Goal: Task Accomplishment & Management: Manage account settings

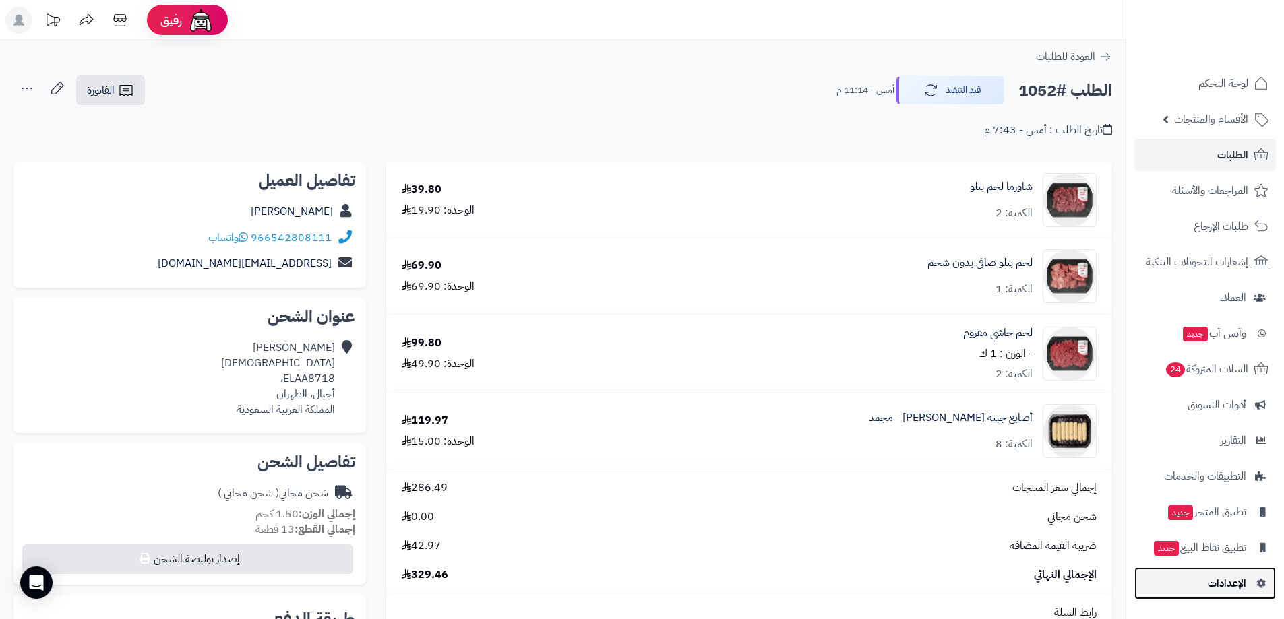
click at [1244, 578] on span "الإعدادات" at bounding box center [1227, 583] width 38 height 19
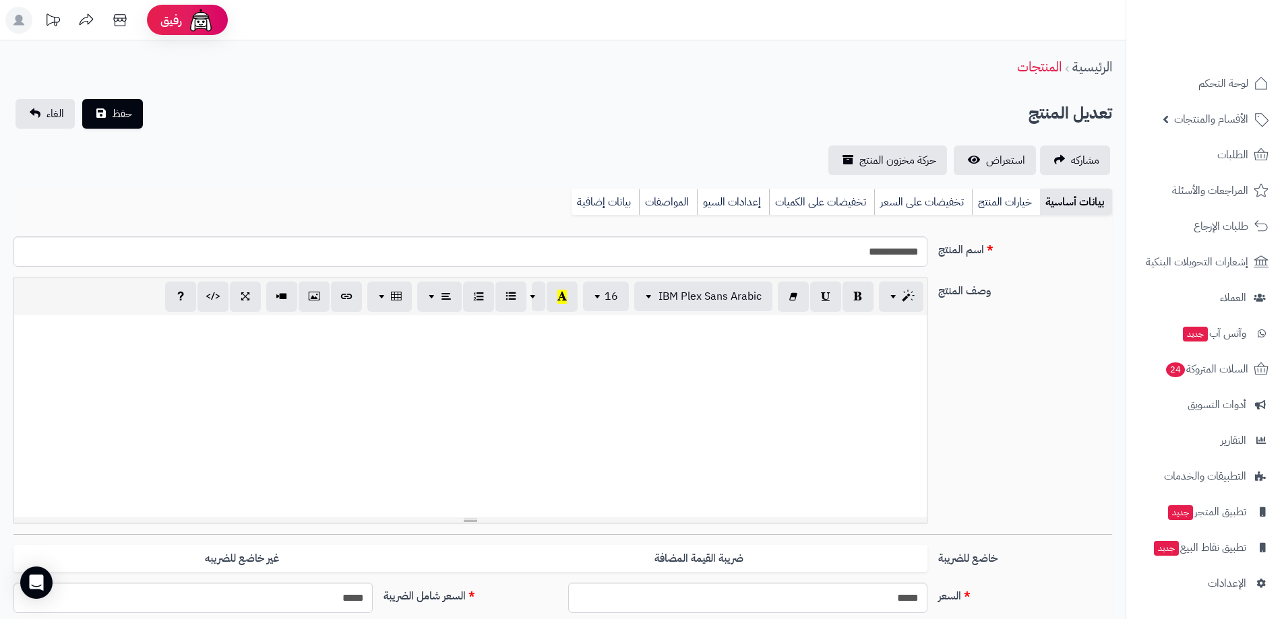
select select "*"
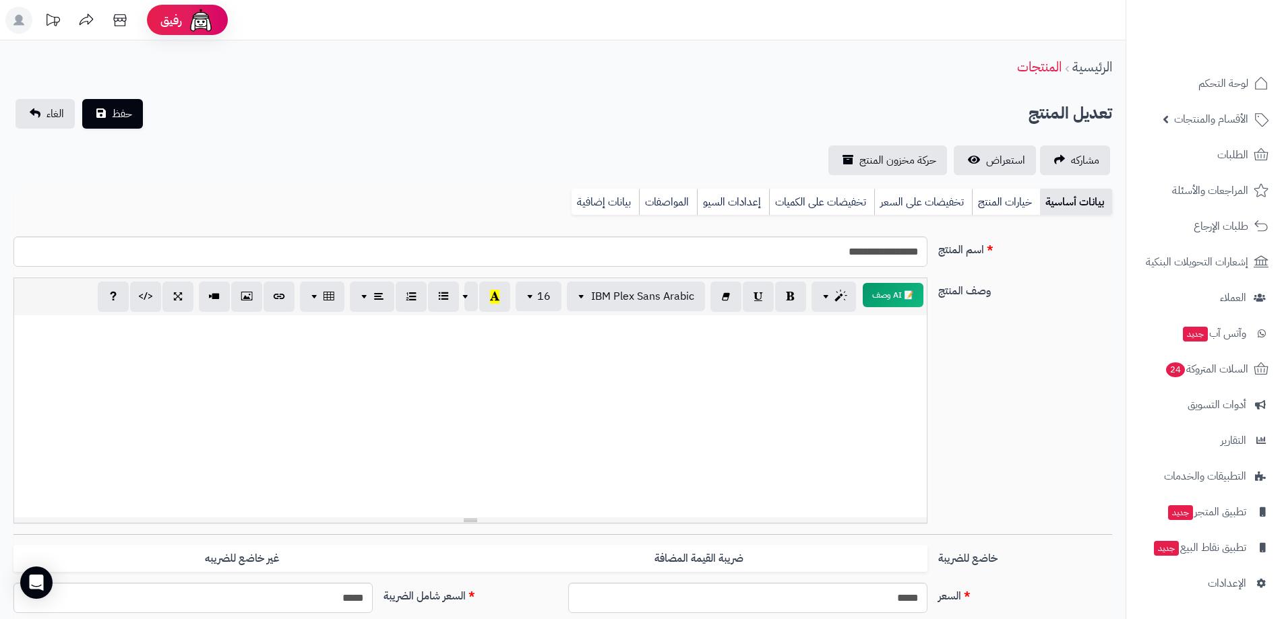
select select "*"
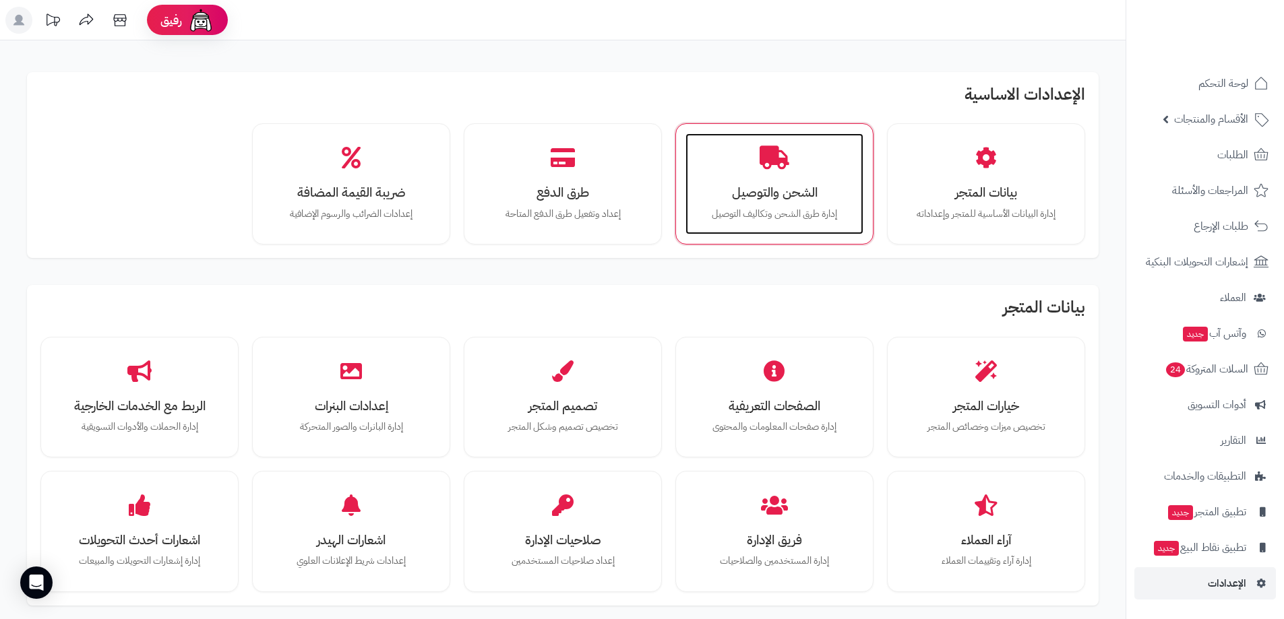
click at [759, 191] on h3 "الشحن والتوصيل" at bounding box center [774, 192] width 151 height 14
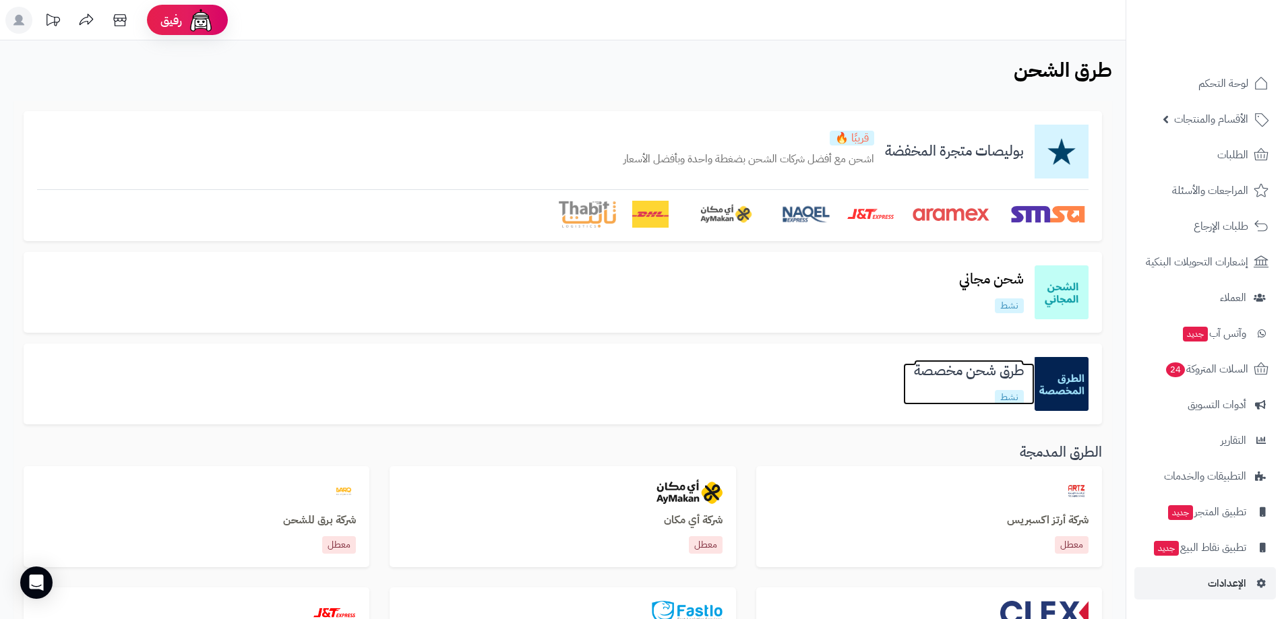
click at [979, 367] on h3 "طرق شحن مخصصة" at bounding box center [968, 371] width 131 height 16
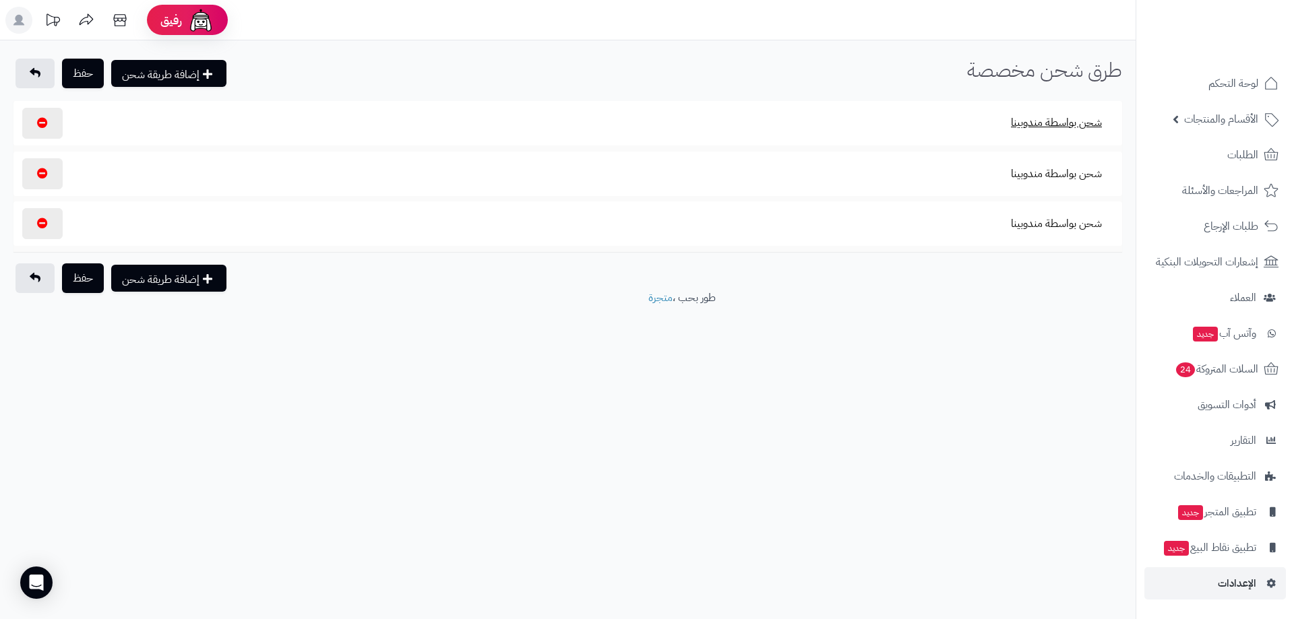
click at [1068, 123] on button "شحن بواسطة مندوبينا" at bounding box center [1056, 122] width 114 height 31
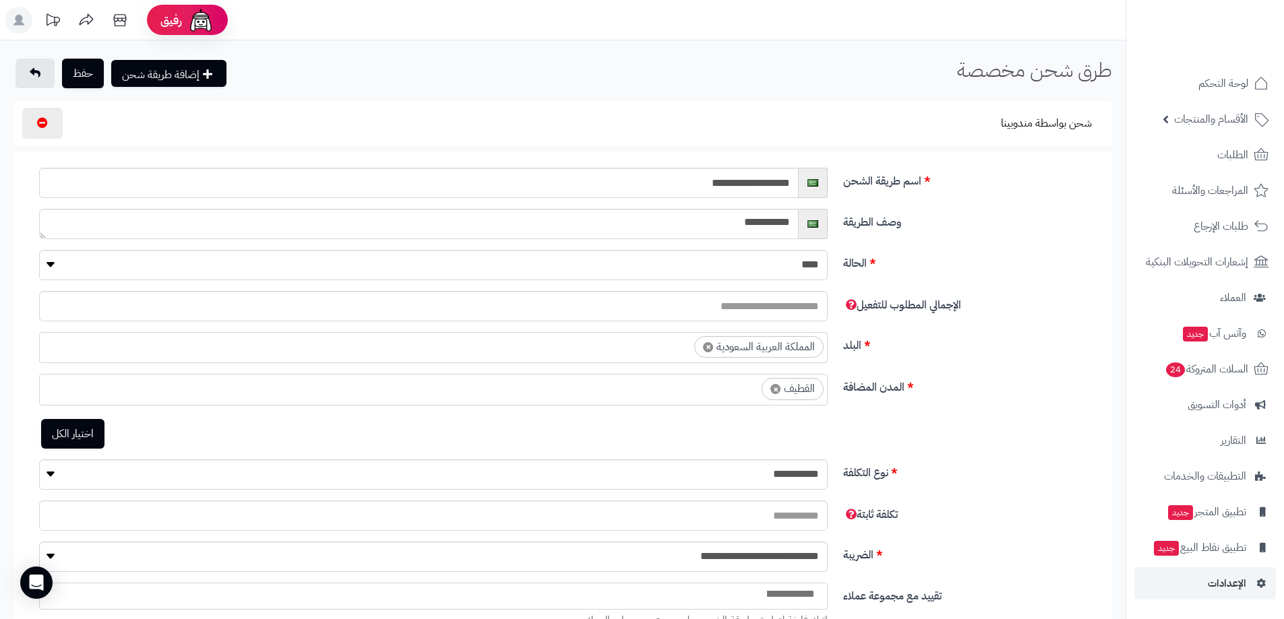
click at [979, 119] on section "شحن بواسطة مندوبينا" at bounding box center [562, 123] width 1085 height 31
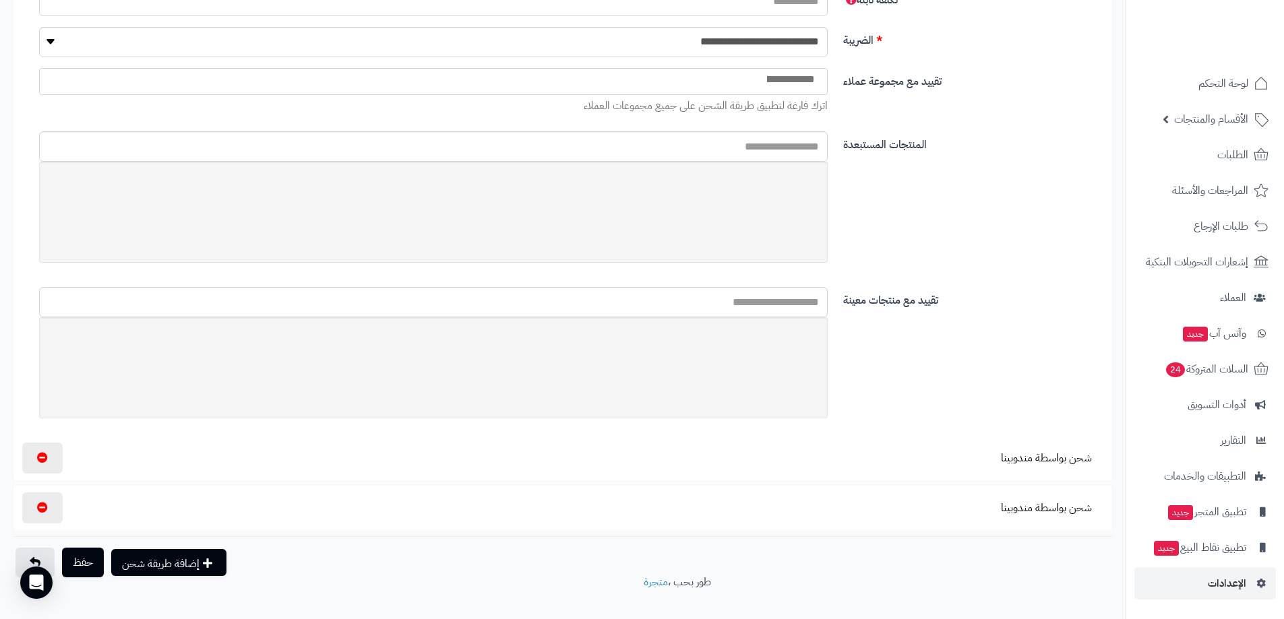
scroll to position [538, 0]
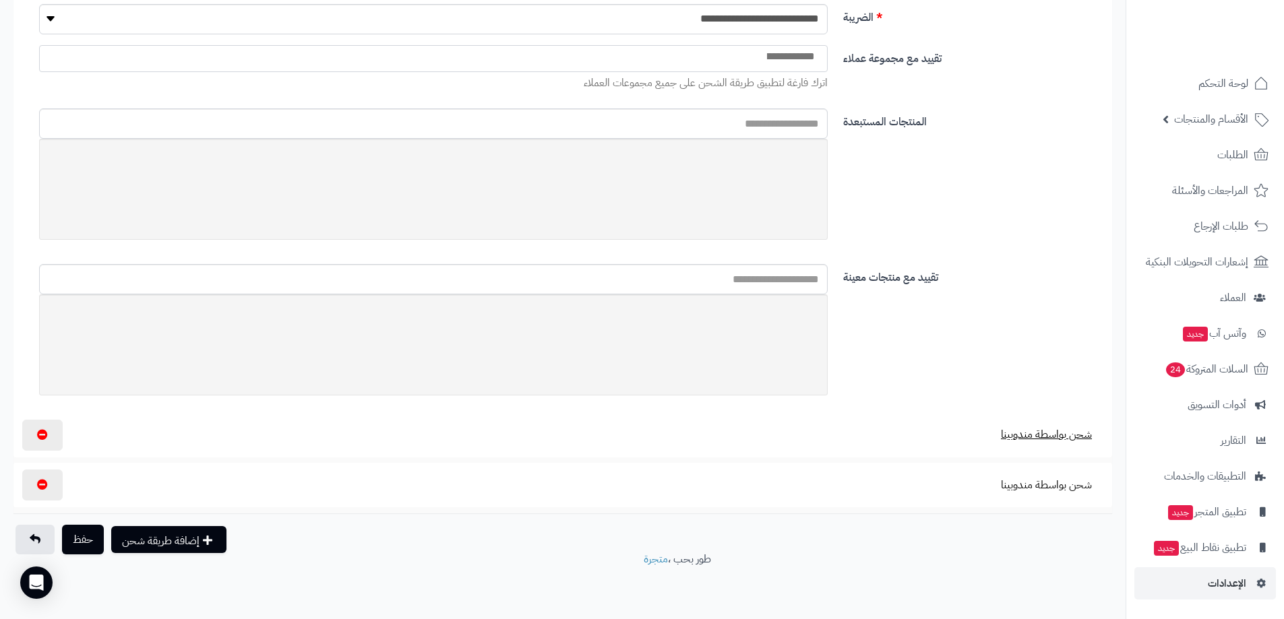
click at [1022, 433] on button "شحن بواسطة مندوبينا" at bounding box center [1046, 434] width 114 height 31
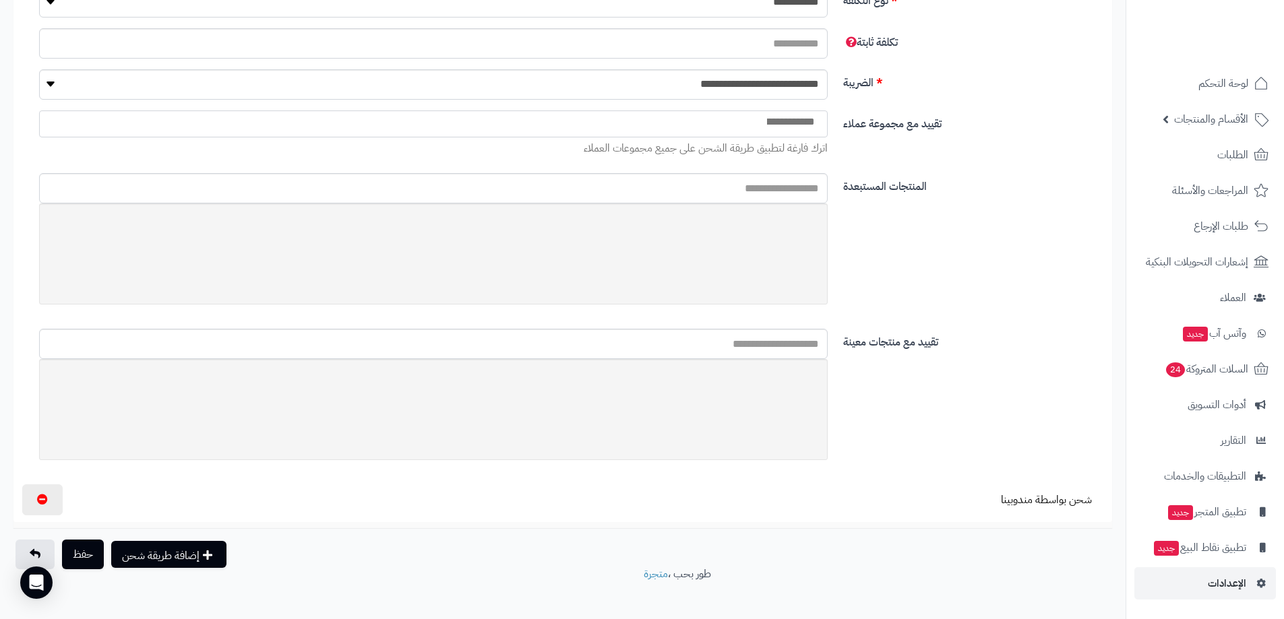
scroll to position [1337, 0]
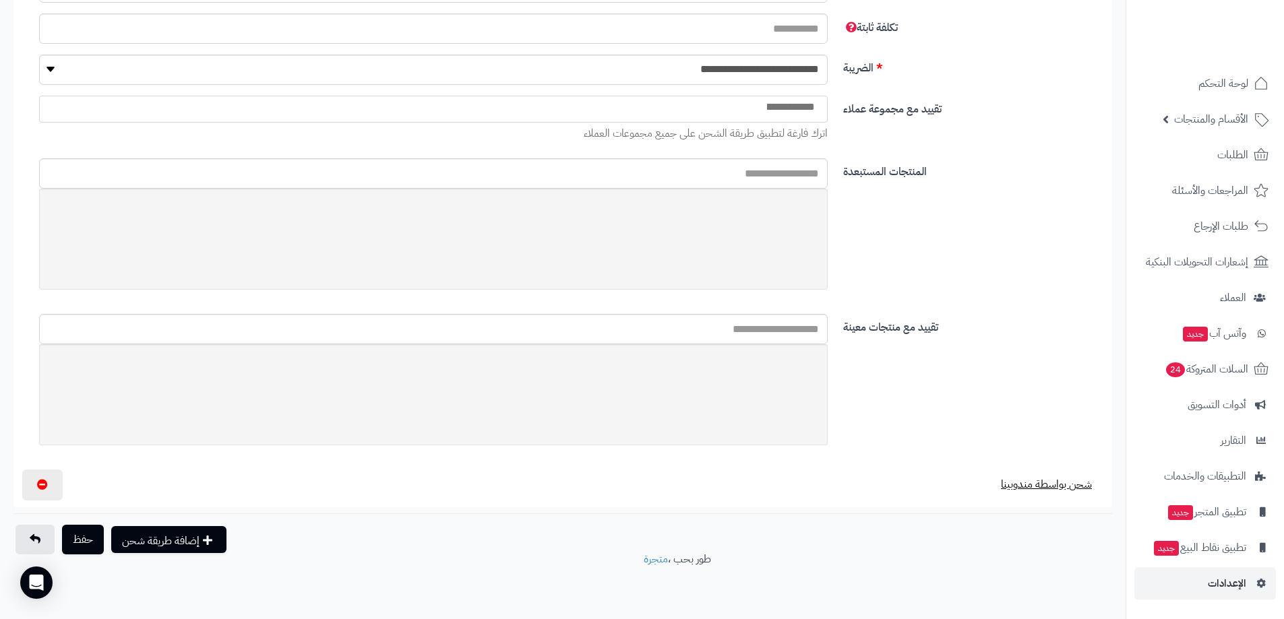
click at [1039, 486] on button "شحن بواسطة مندوبينا" at bounding box center [1046, 484] width 114 height 31
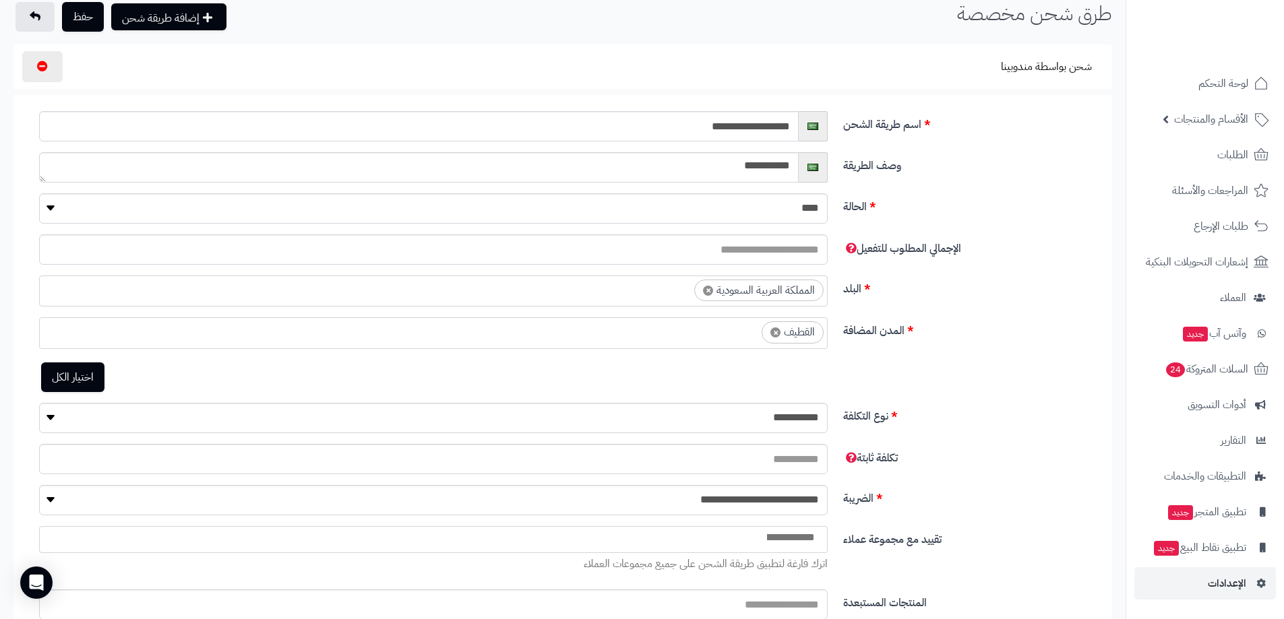
scroll to position [0, 0]
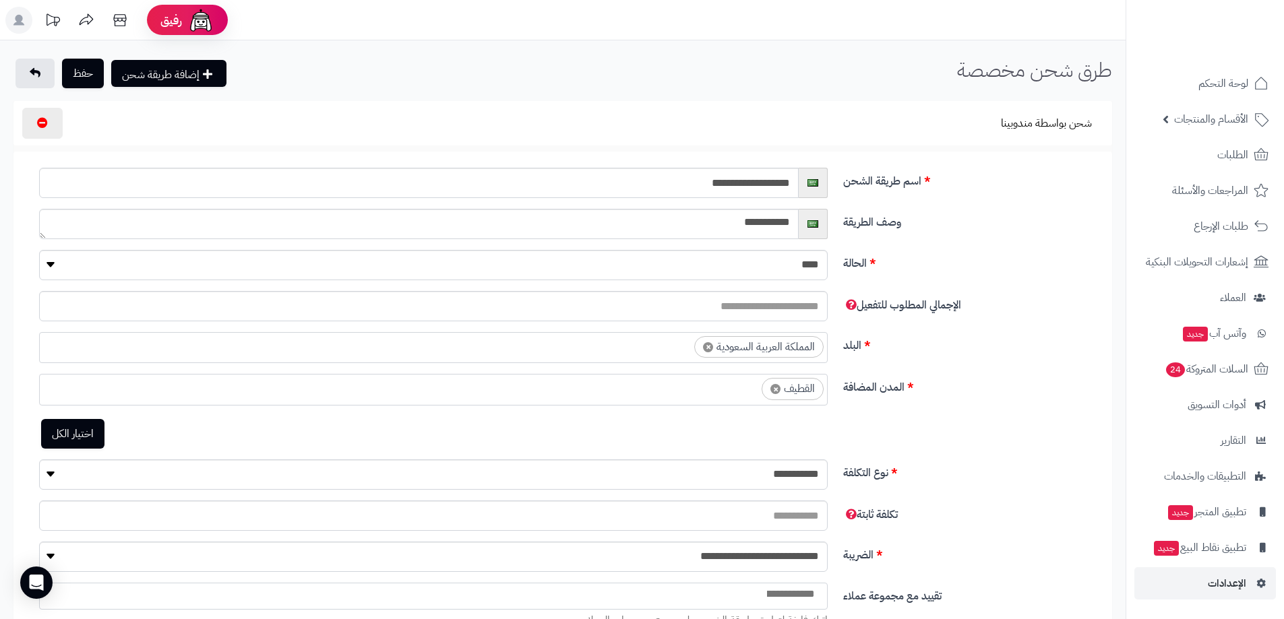
click at [732, 388] on ul "× القطيف" at bounding box center [433, 388] width 787 height 26
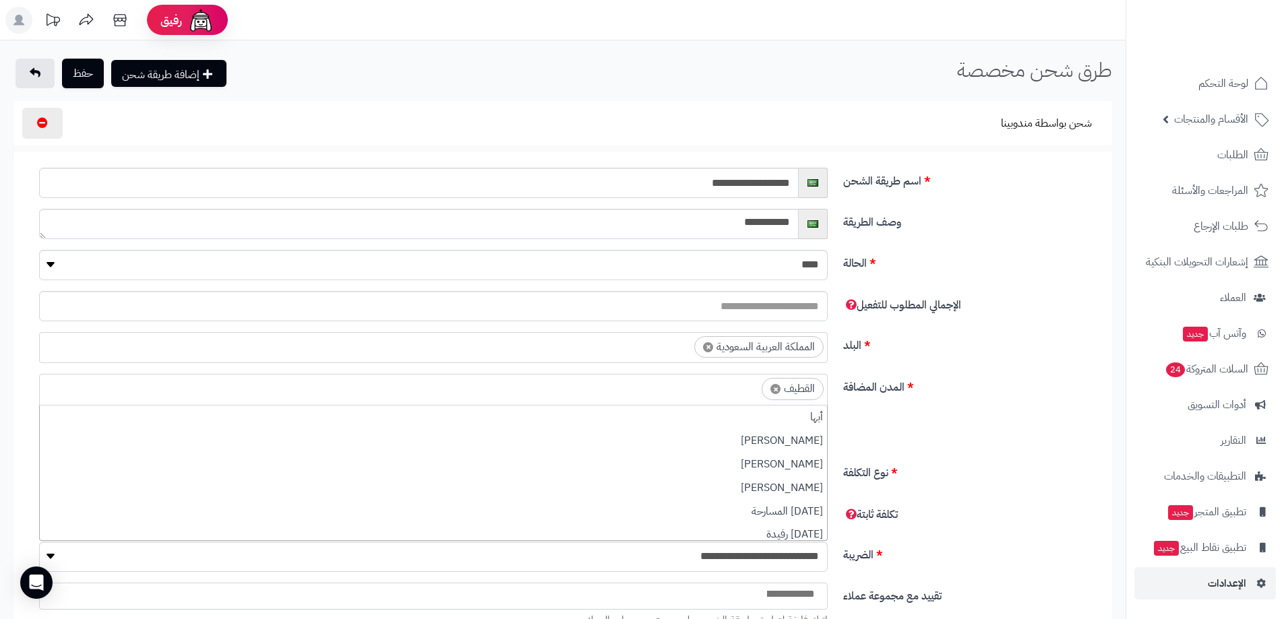
type input "*"
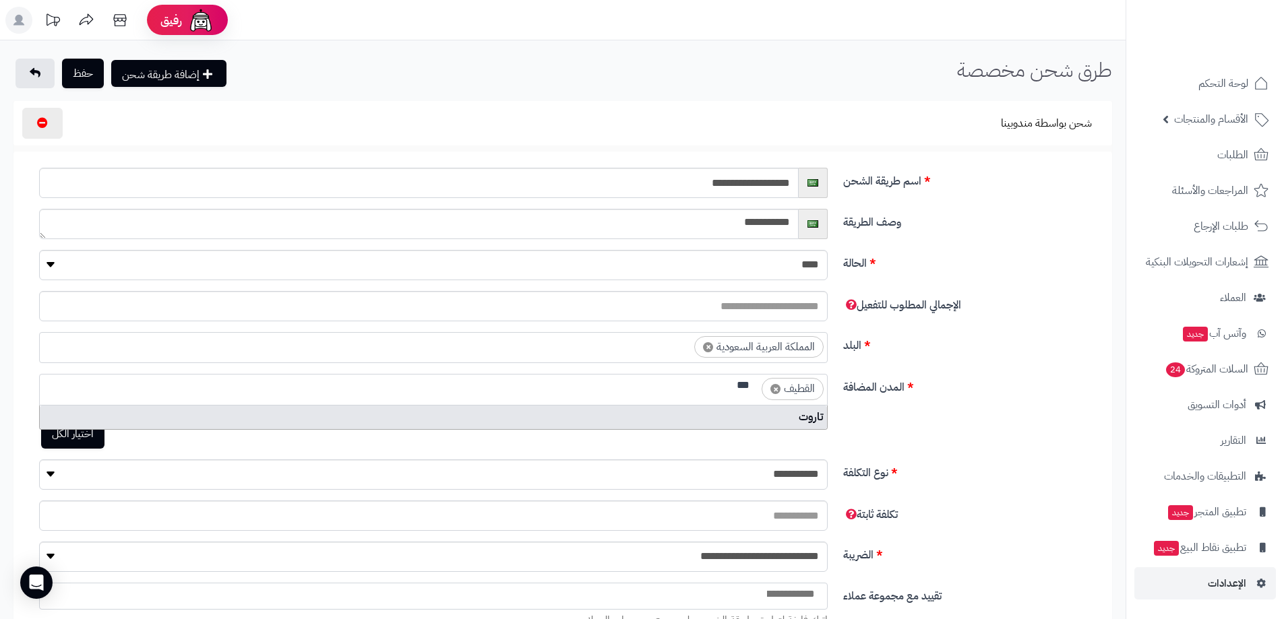
type input "***"
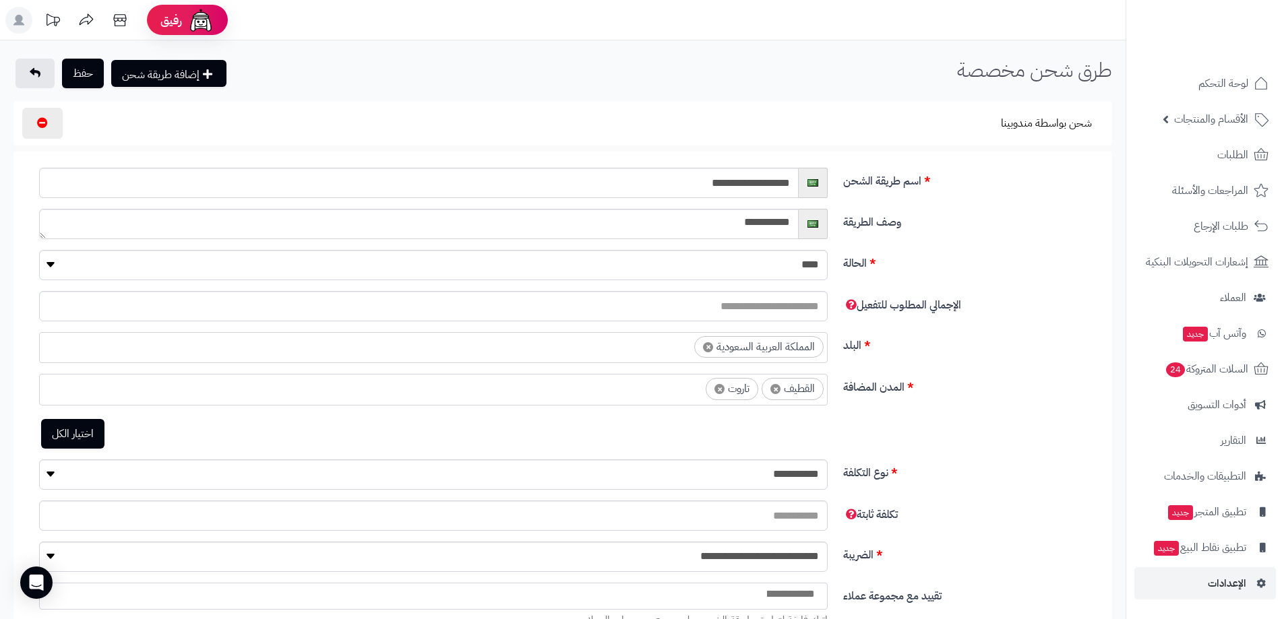
scroll to position [2157, 0]
type input "*"
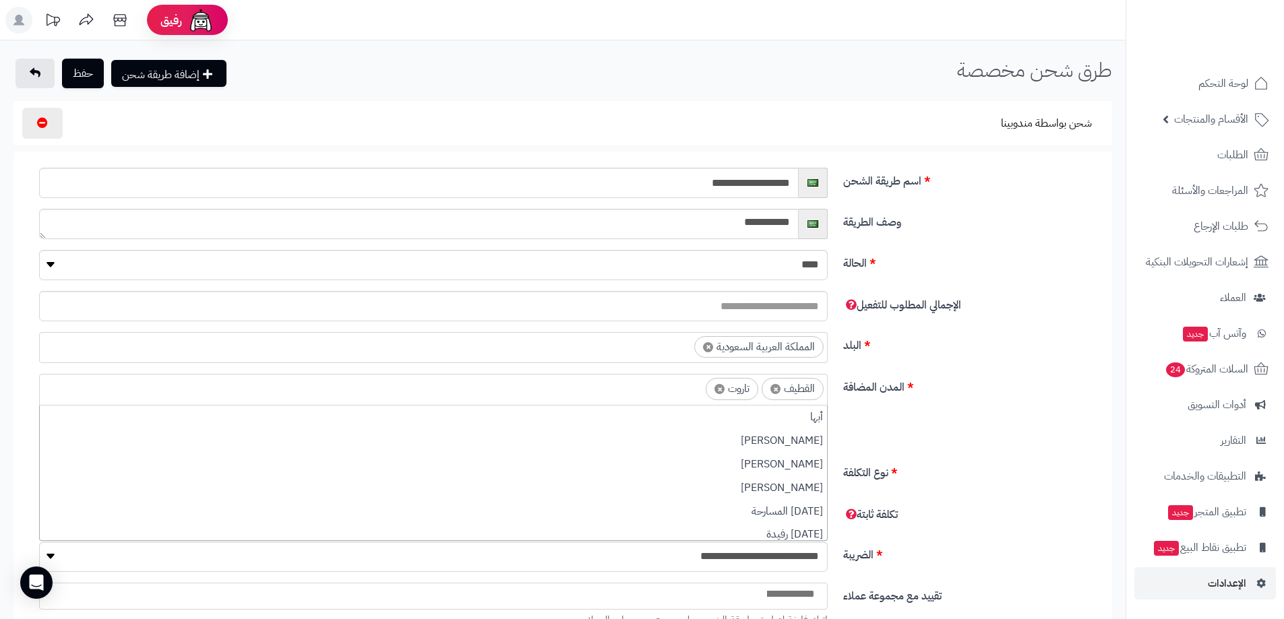
scroll to position [0, 0]
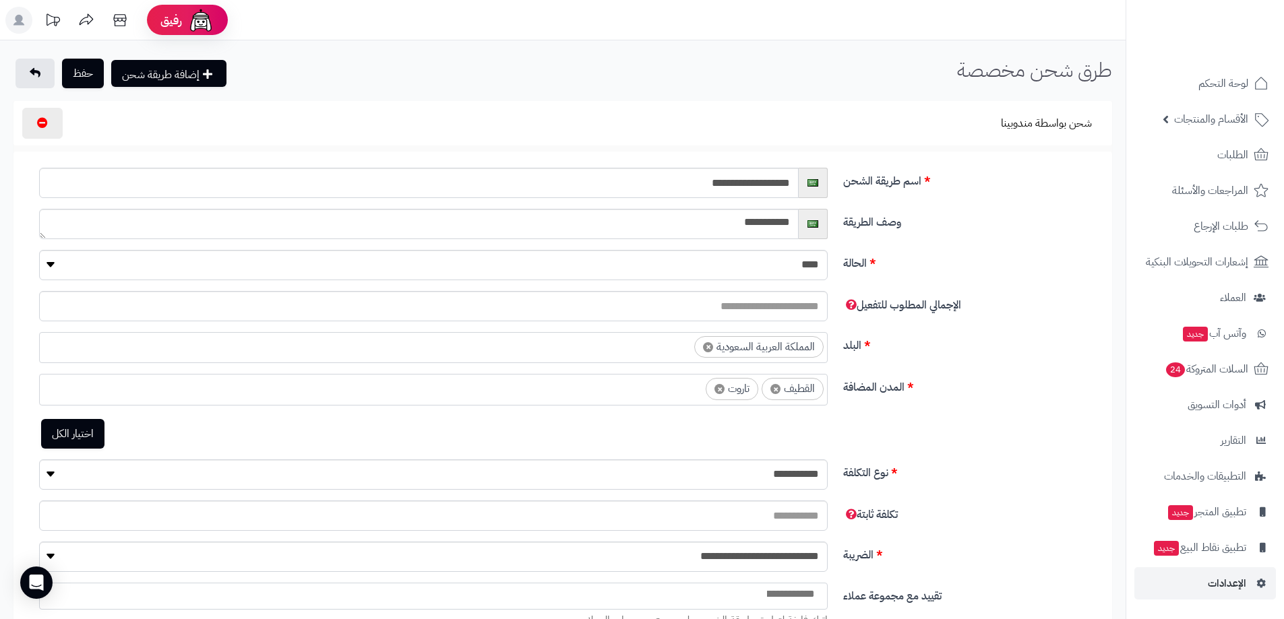
click at [1010, 362] on div "**********" at bounding box center [568, 353] width 1099 height 42
click at [90, 73] on button "حفظ" at bounding box center [83, 73] width 42 height 30
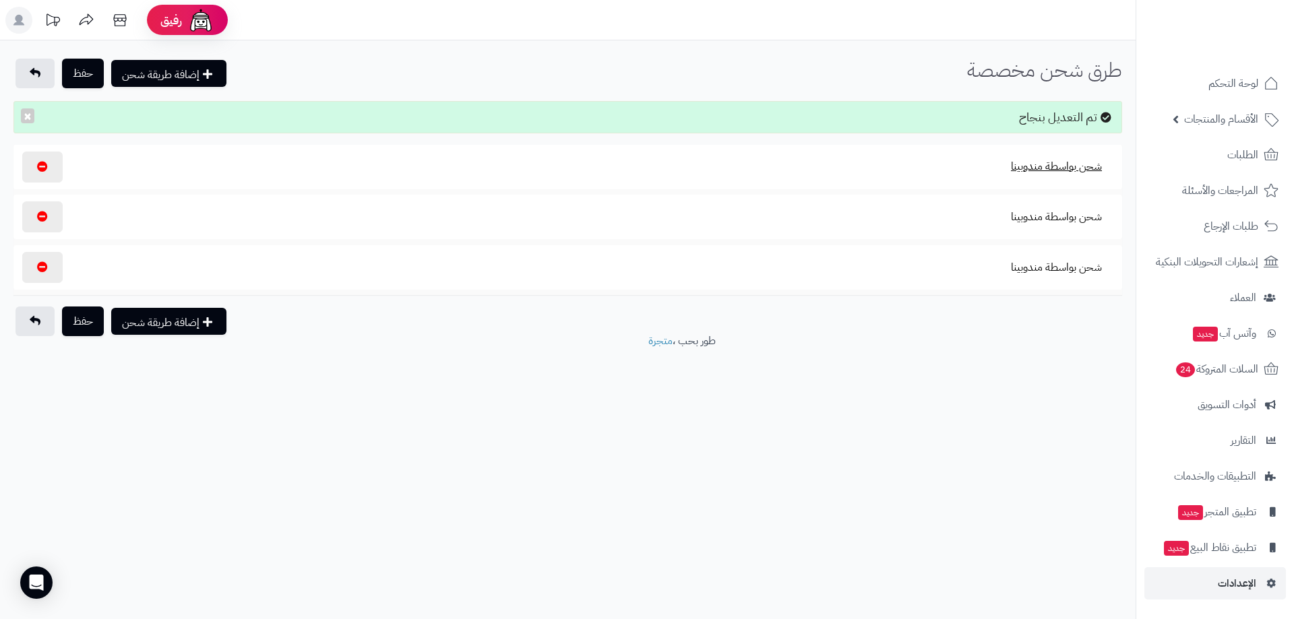
click at [1032, 166] on button "شحن بواسطة مندوبينا" at bounding box center [1056, 166] width 114 height 31
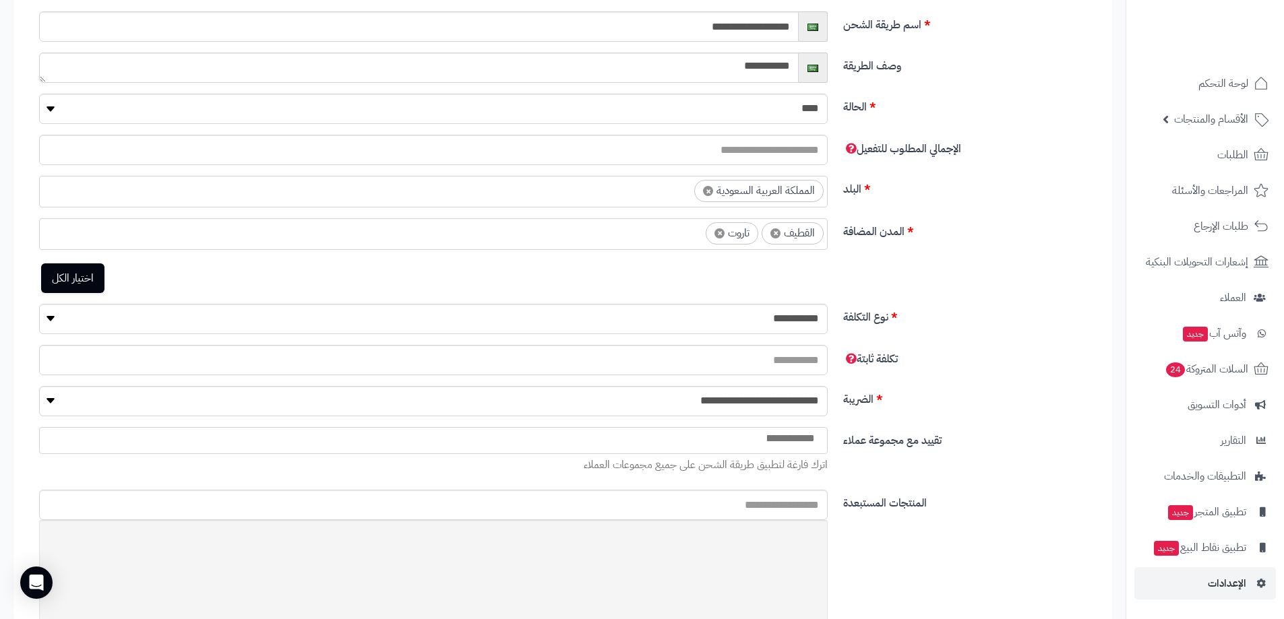
scroll to position [67, 0]
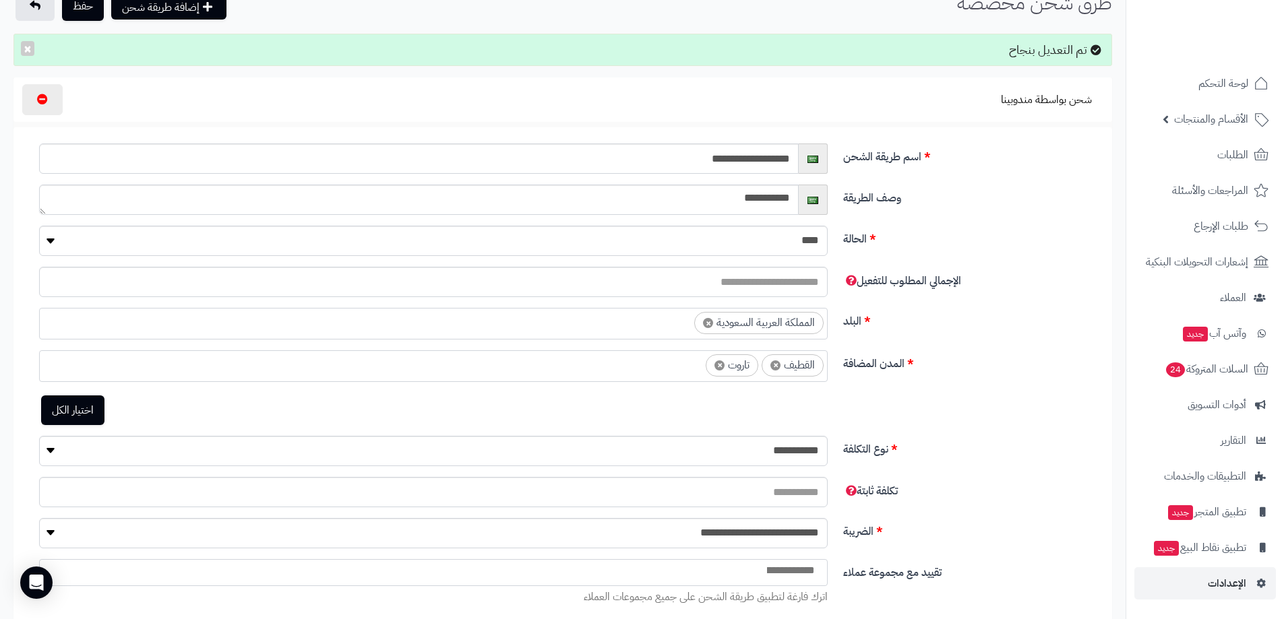
click at [660, 360] on ul "× القطيف × تاروت" at bounding box center [433, 364] width 787 height 26
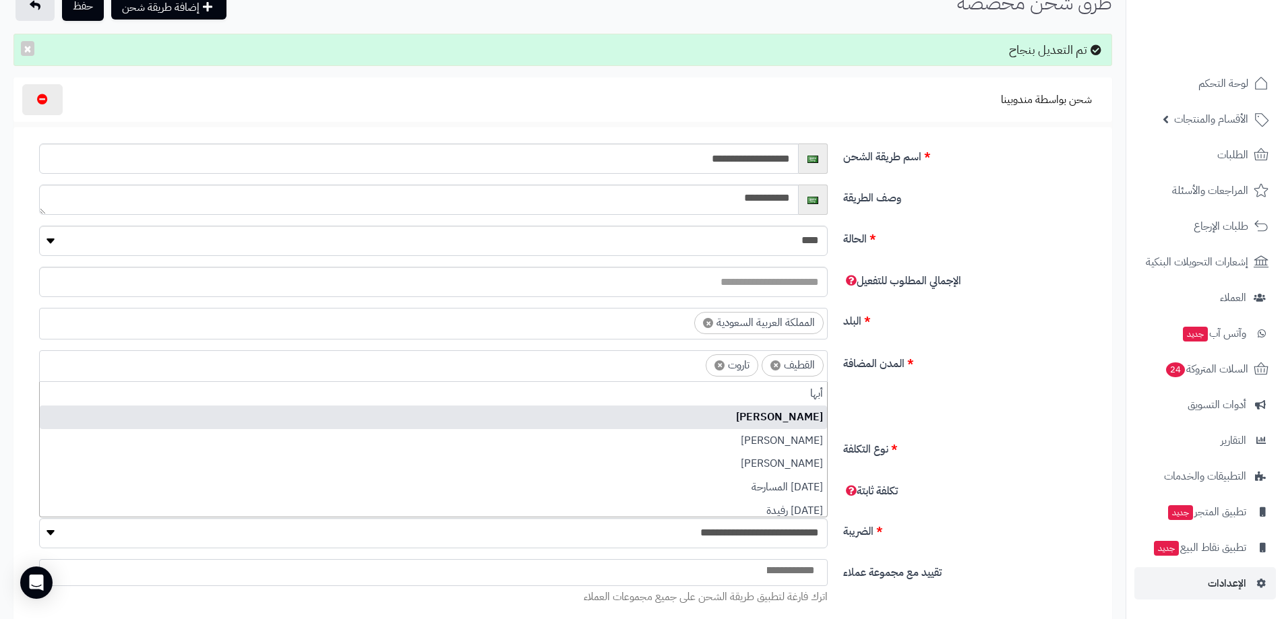
click at [1010, 385] on div "**********" at bounding box center [568, 393] width 1099 height 86
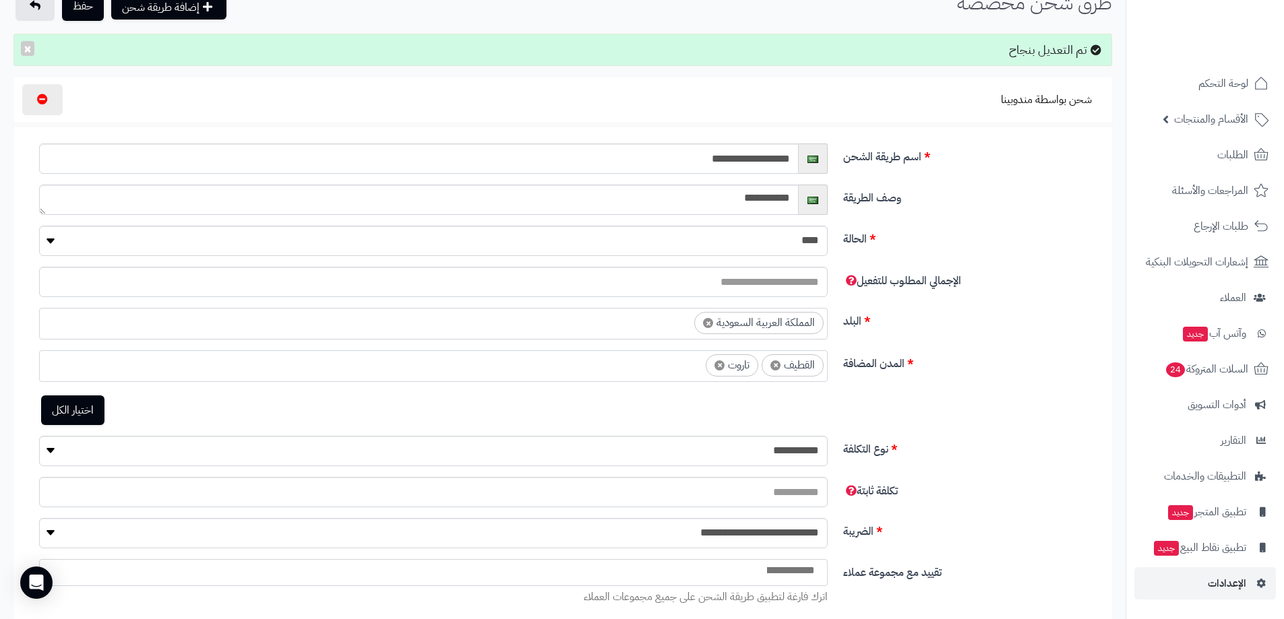
click at [652, 365] on ul "× القطيف × تاروت" at bounding box center [433, 364] width 787 height 26
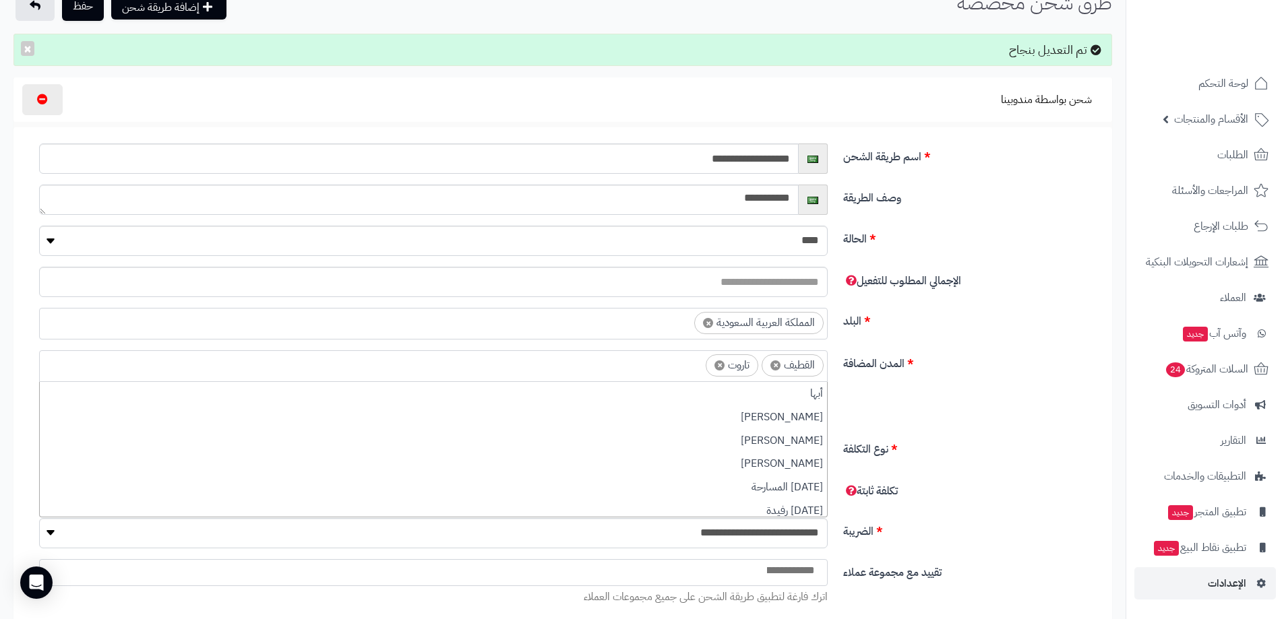
scroll to position [2982, 0]
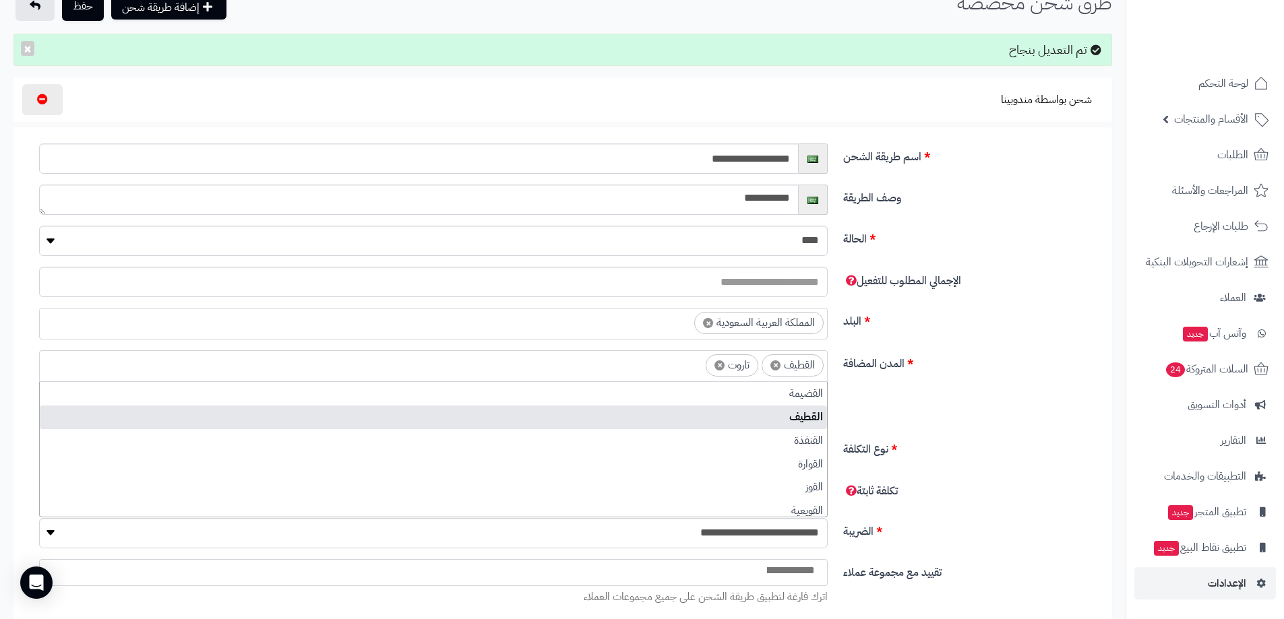
click at [1027, 450] on label "نوع التكلفة" at bounding box center [973, 447] width 270 height 22
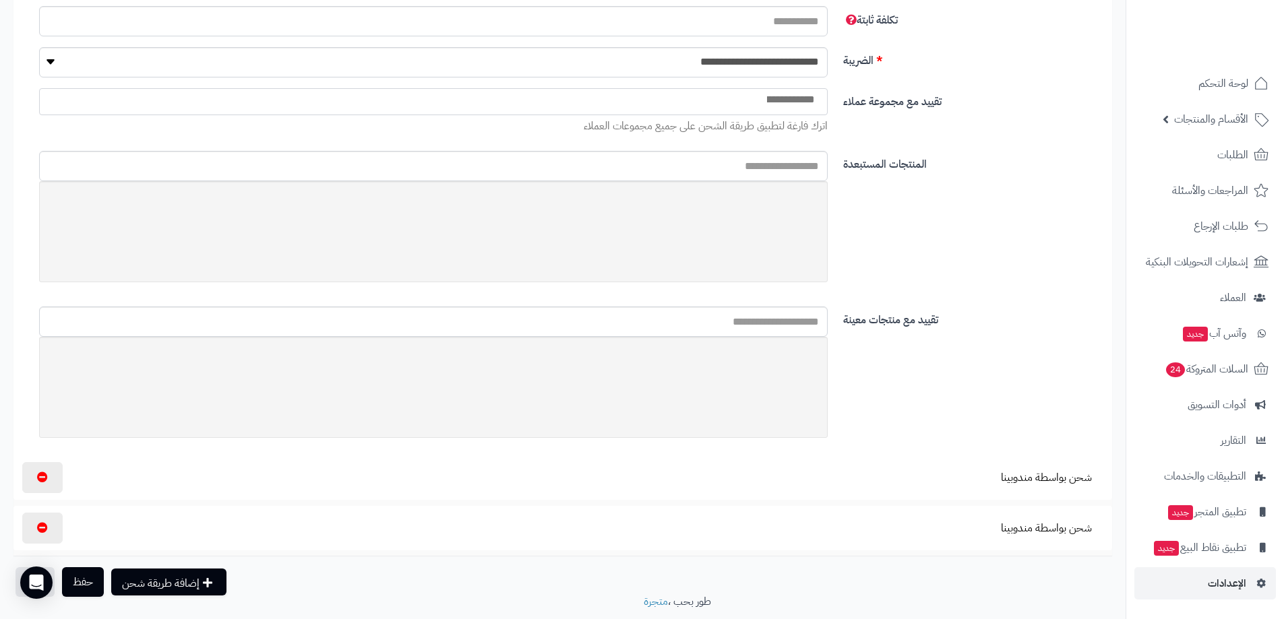
scroll to position [539, 0]
click at [1046, 476] on button "شحن بواسطة مندوبينا" at bounding box center [1046, 476] width 114 height 31
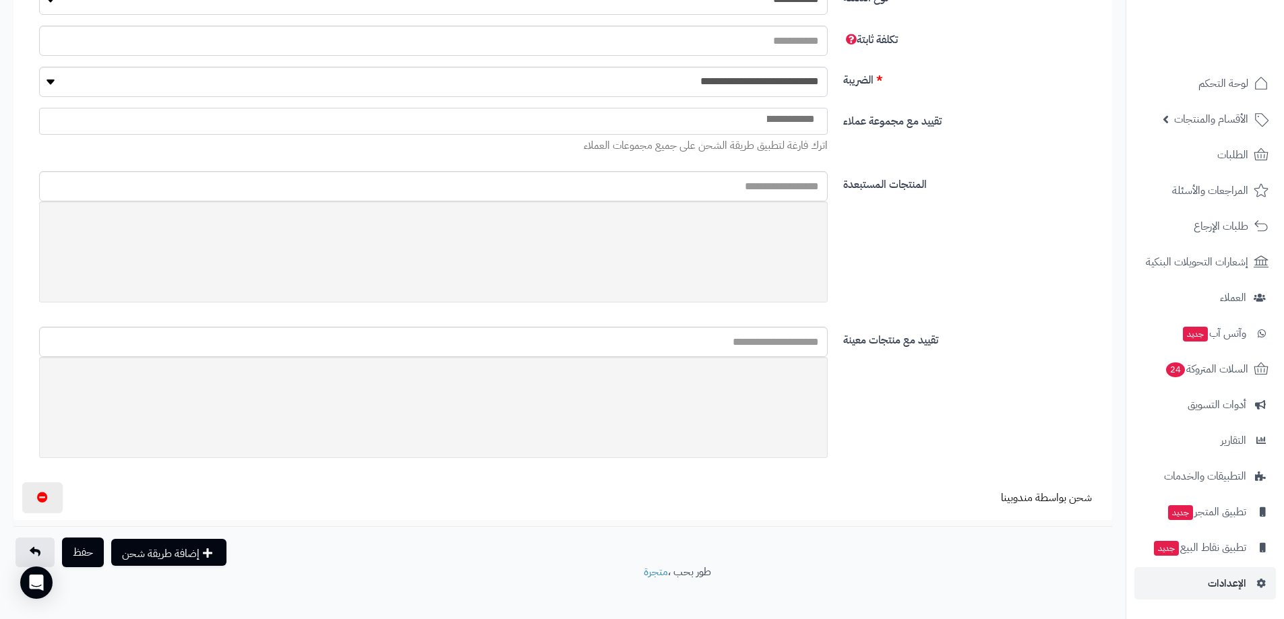
scroll to position [1381, 0]
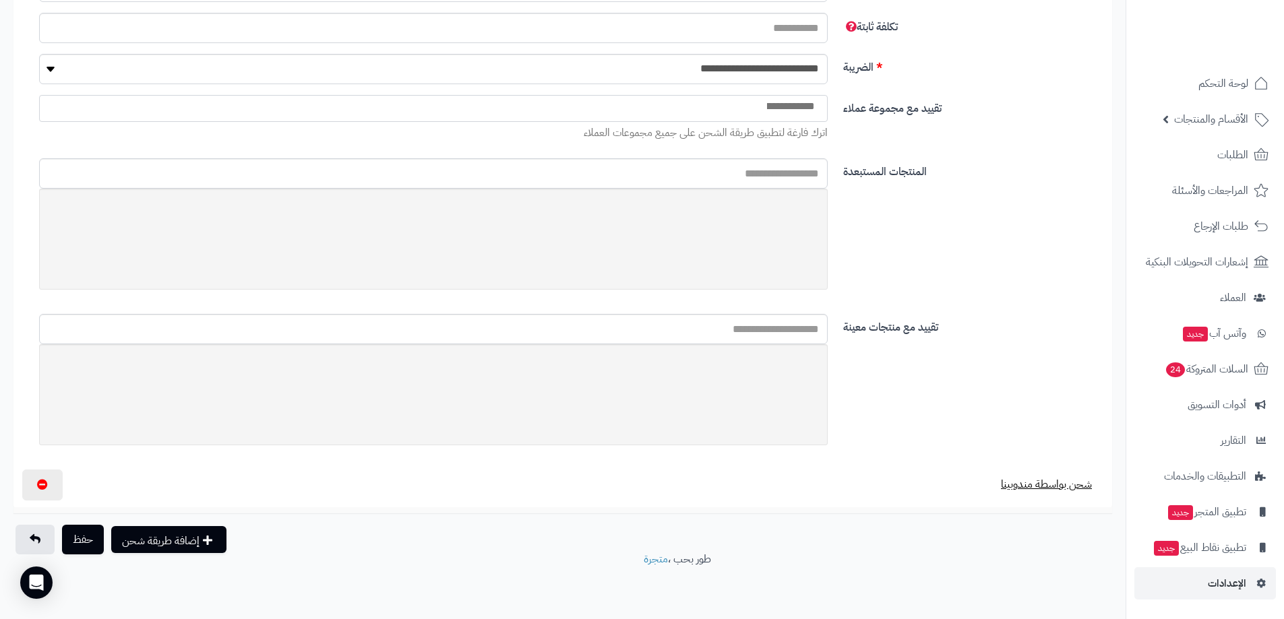
click at [1024, 489] on button "شحن بواسطة مندوبينا" at bounding box center [1046, 484] width 114 height 31
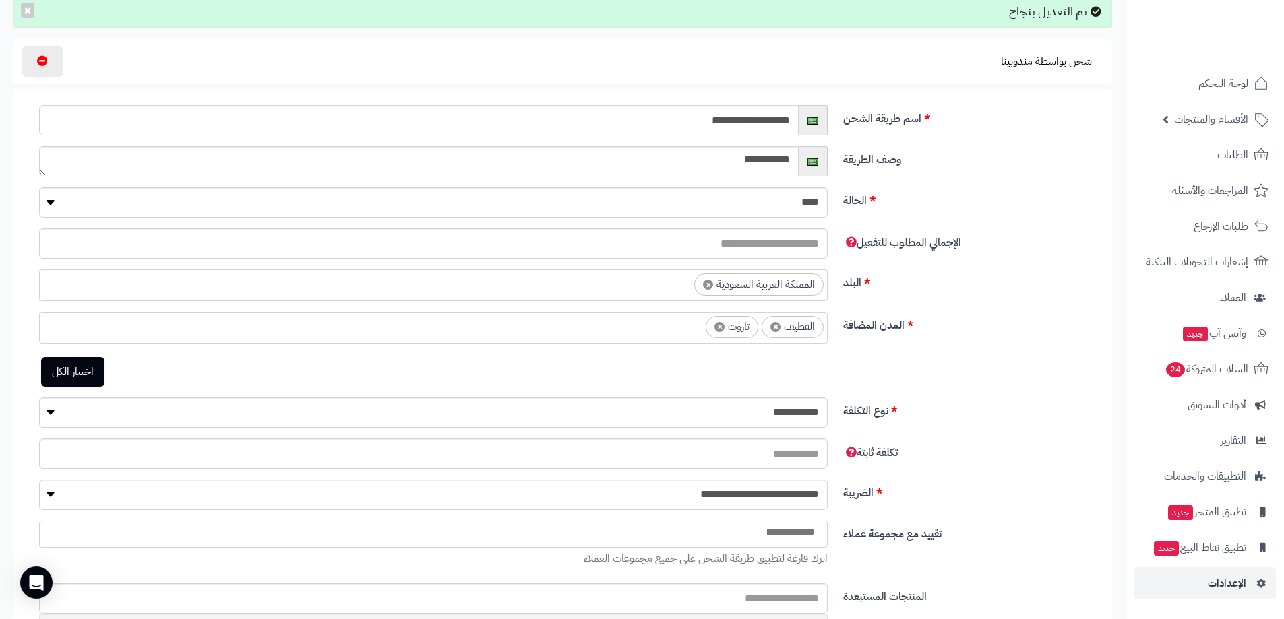
scroll to position [100, 0]
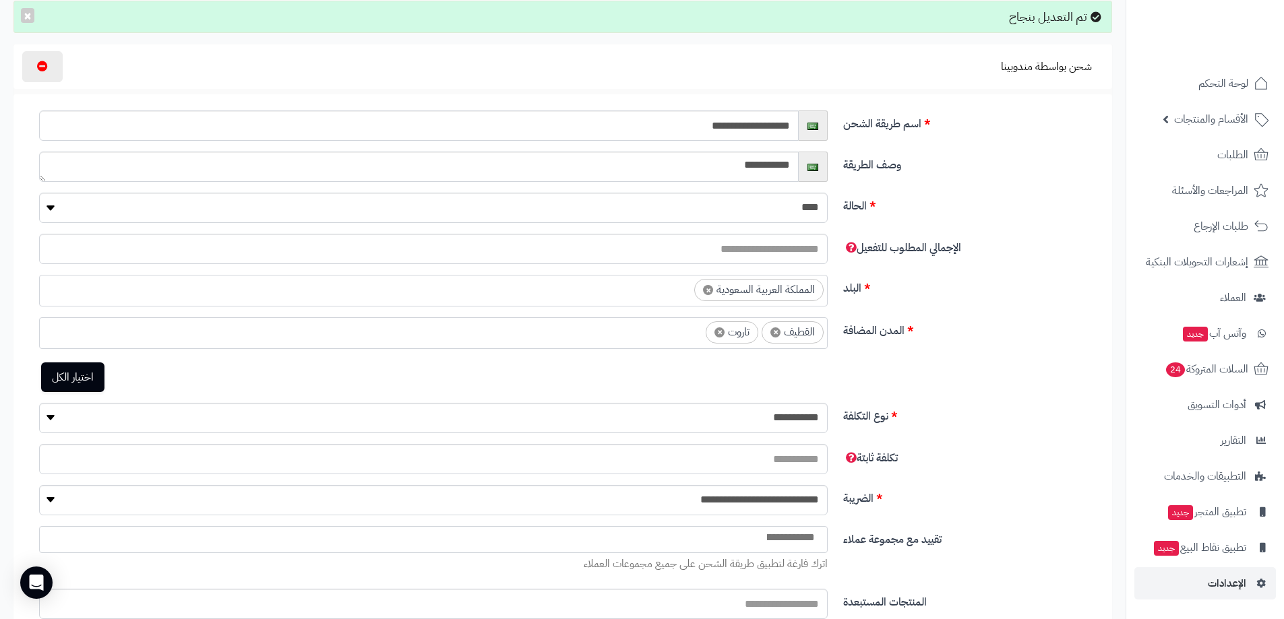
click at [680, 331] on ul "× القطيف × تاروت" at bounding box center [433, 331] width 787 height 26
click at [964, 373] on div "**********" at bounding box center [568, 360] width 1099 height 86
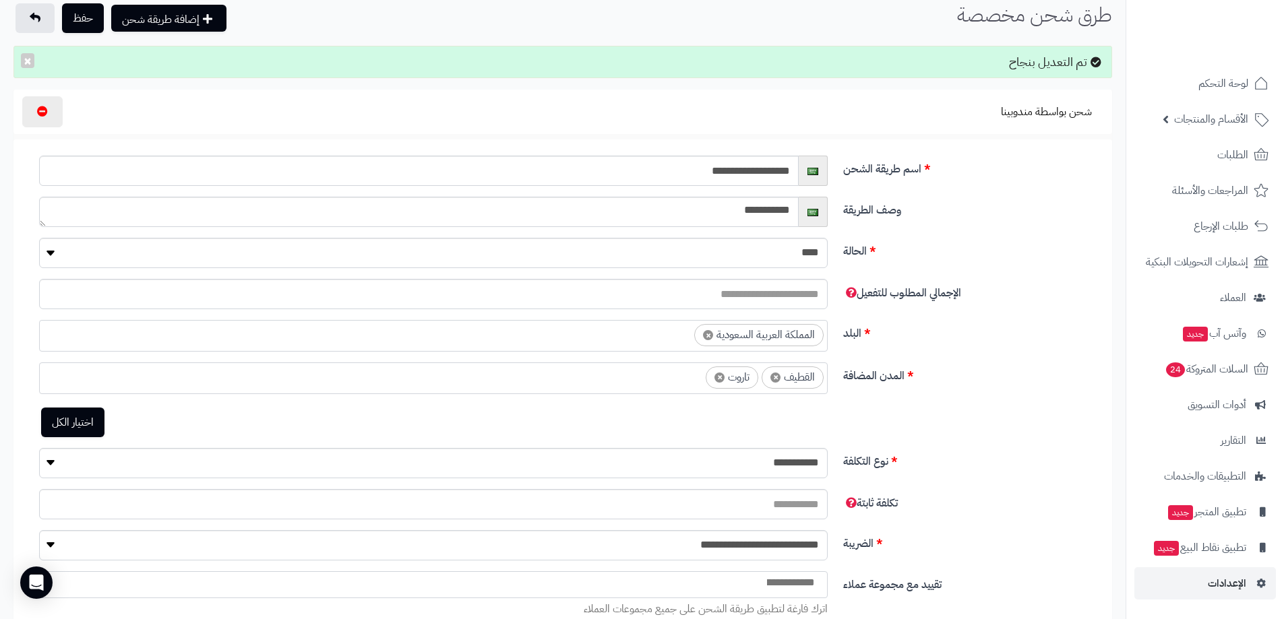
scroll to position [0, 0]
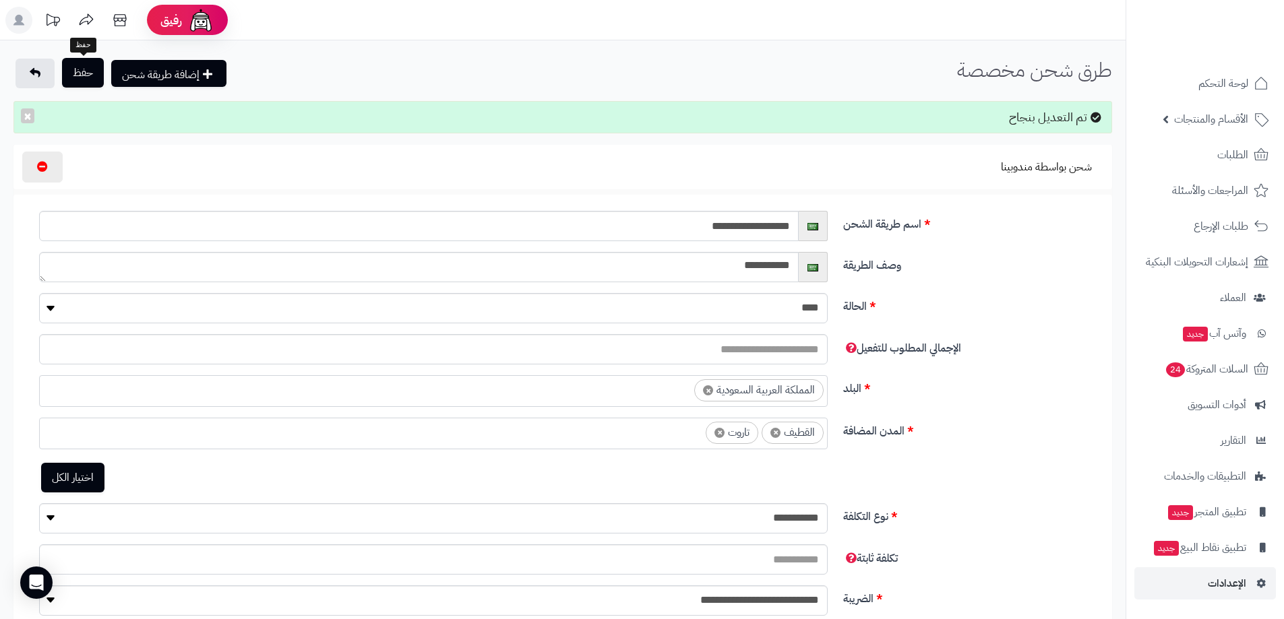
click at [82, 82] on button "حفظ" at bounding box center [83, 73] width 42 height 30
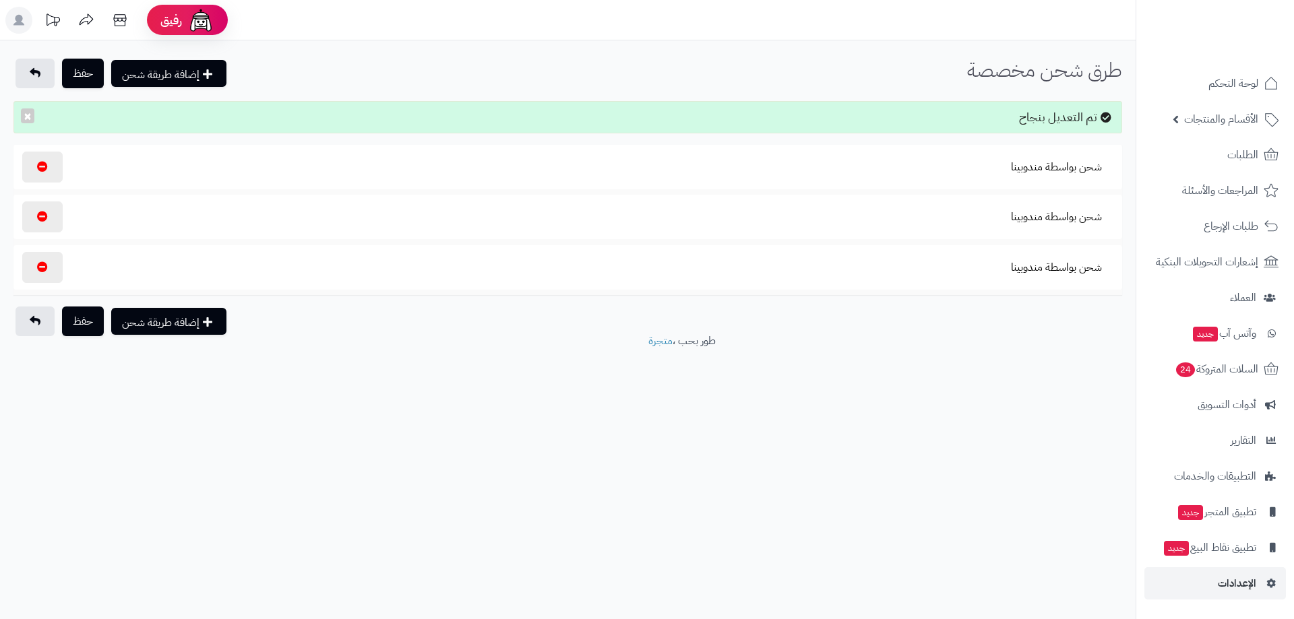
select select "***"
select select
click at [1034, 172] on button "شحن بواسطة مندوبينا" at bounding box center [1056, 166] width 114 height 31
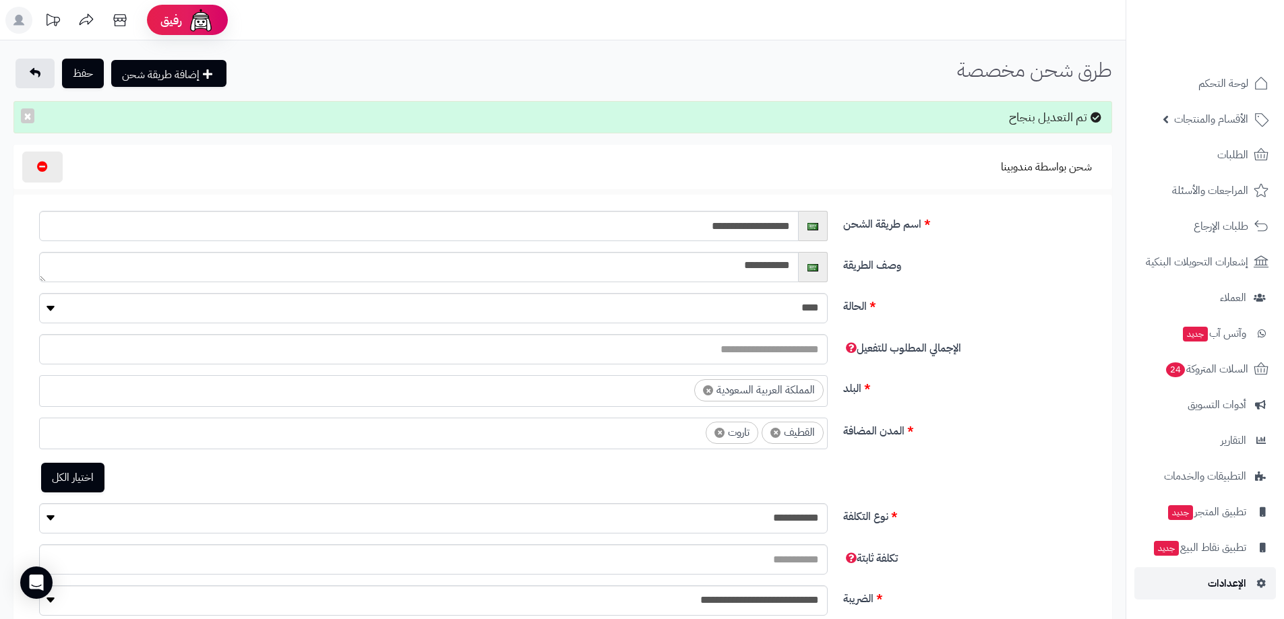
click at [1225, 592] on span "الإعدادات" at bounding box center [1227, 583] width 38 height 19
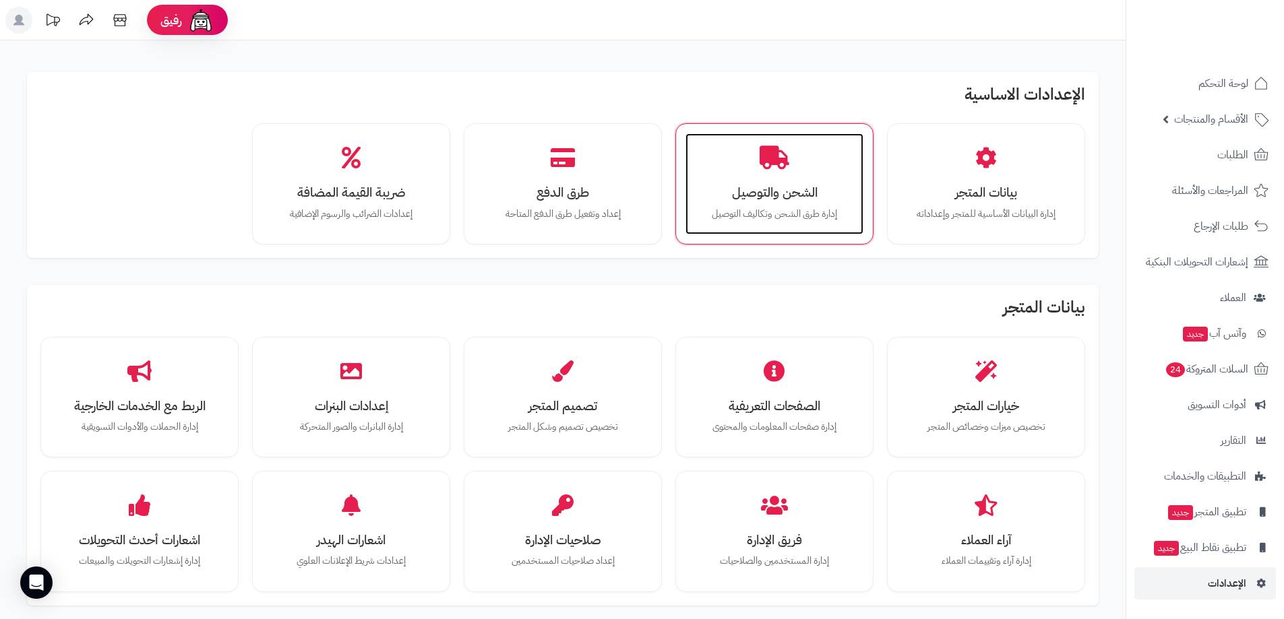
click at [797, 198] on h3 "الشحن والتوصيل" at bounding box center [774, 192] width 151 height 14
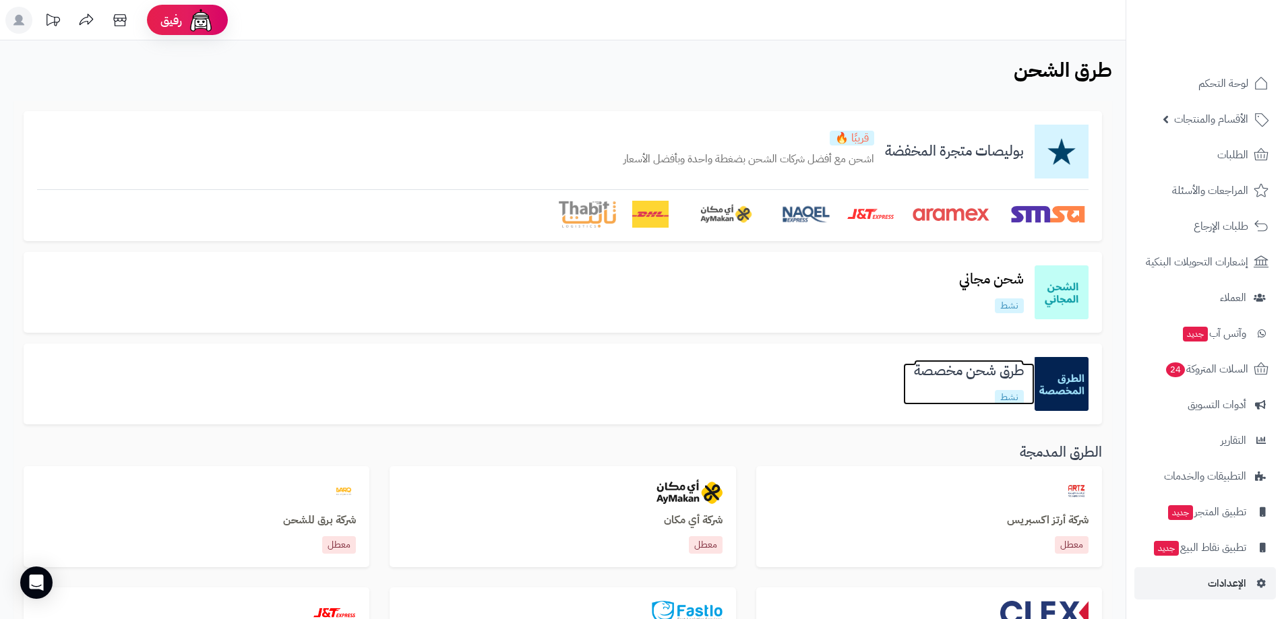
click at [1019, 371] on h3 "طرق شحن مخصصة" at bounding box center [968, 371] width 131 height 16
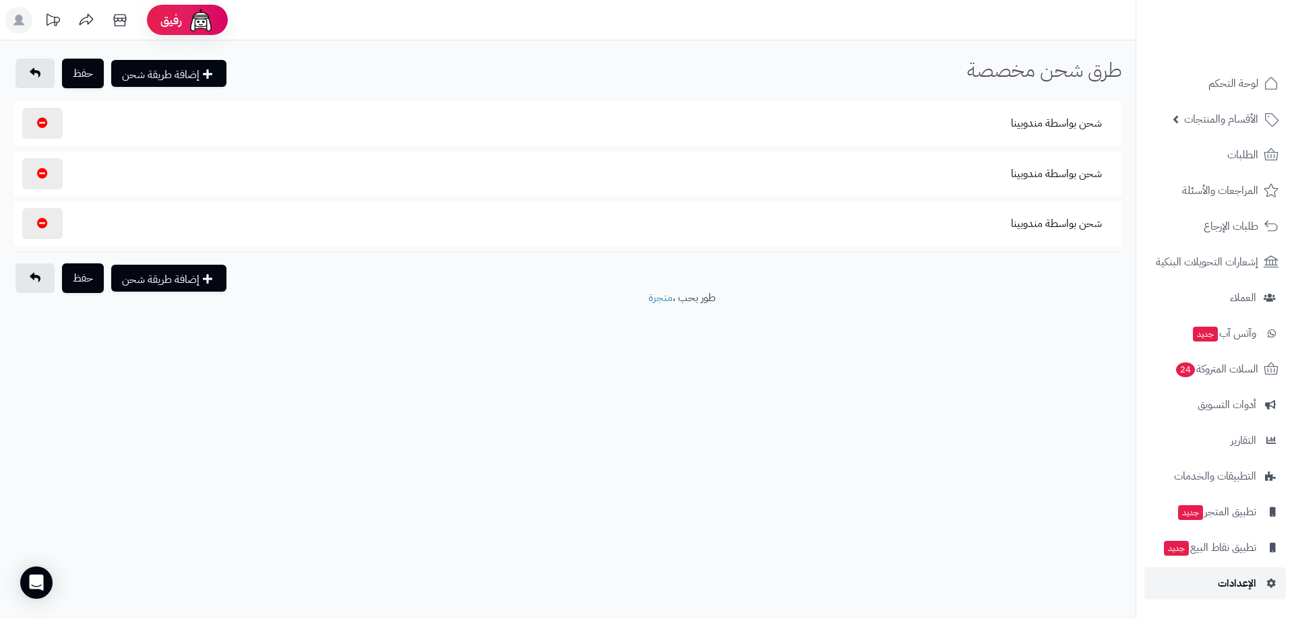
click at [1231, 578] on span "الإعدادات" at bounding box center [1237, 583] width 38 height 19
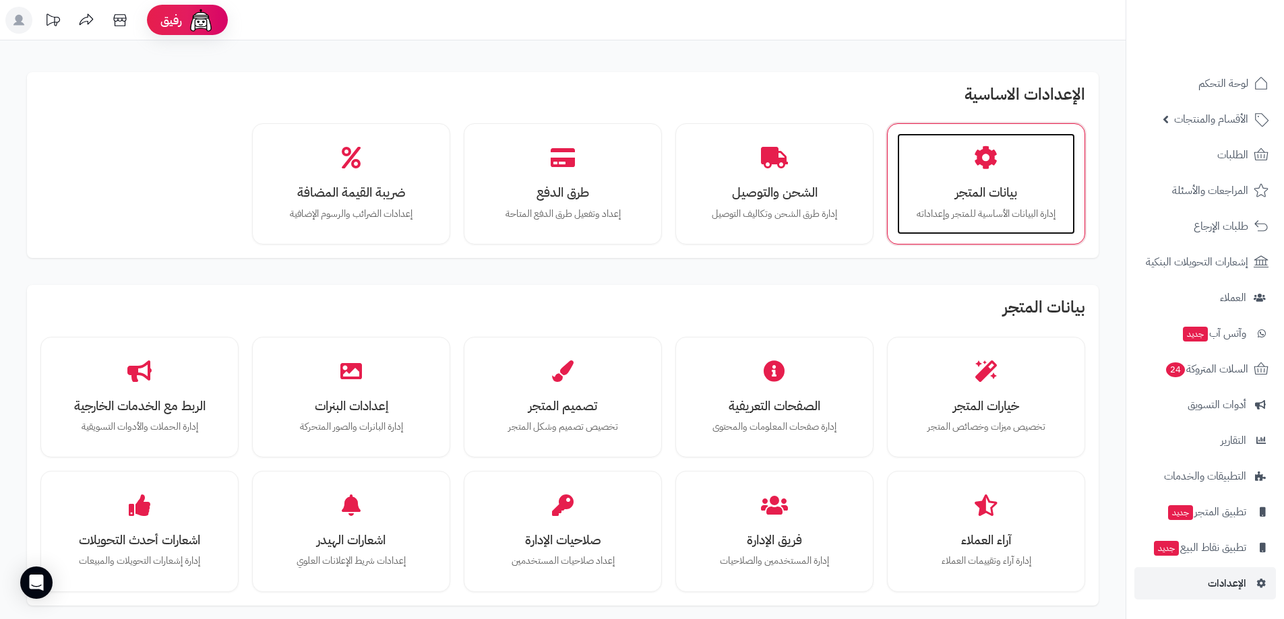
click at [1013, 199] on h3 "بيانات المتجر" at bounding box center [985, 192] width 151 height 14
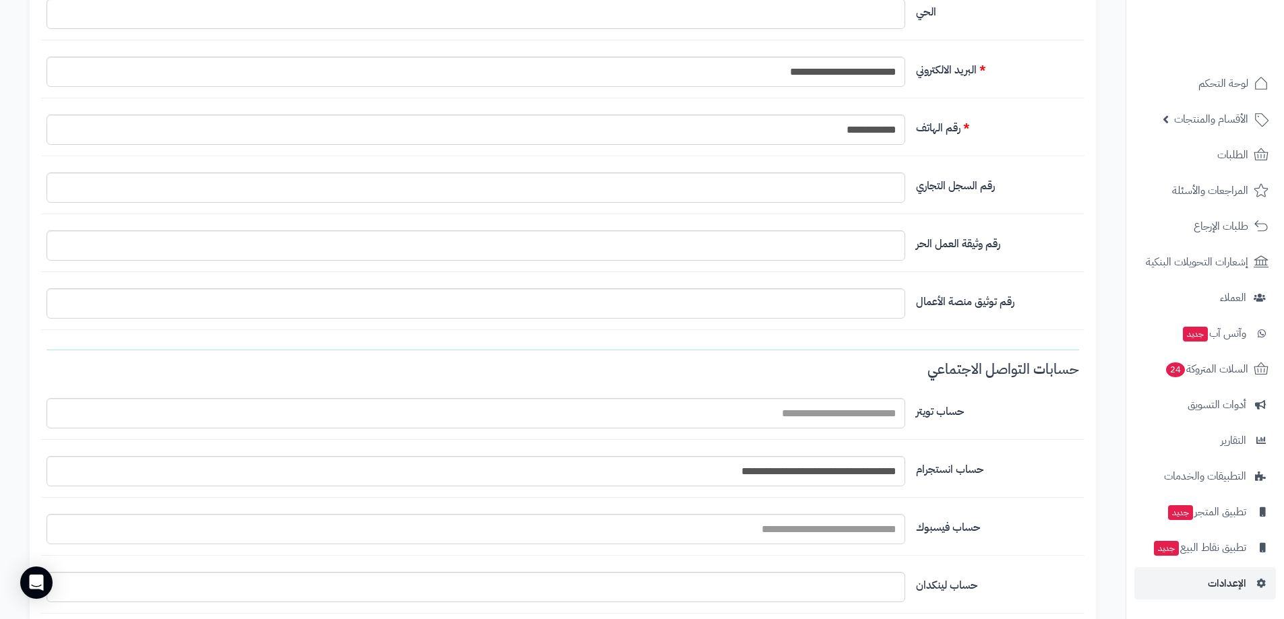
scroll to position [809, 0]
click at [1231, 588] on span "الإعدادات" at bounding box center [1227, 583] width 38 height 19
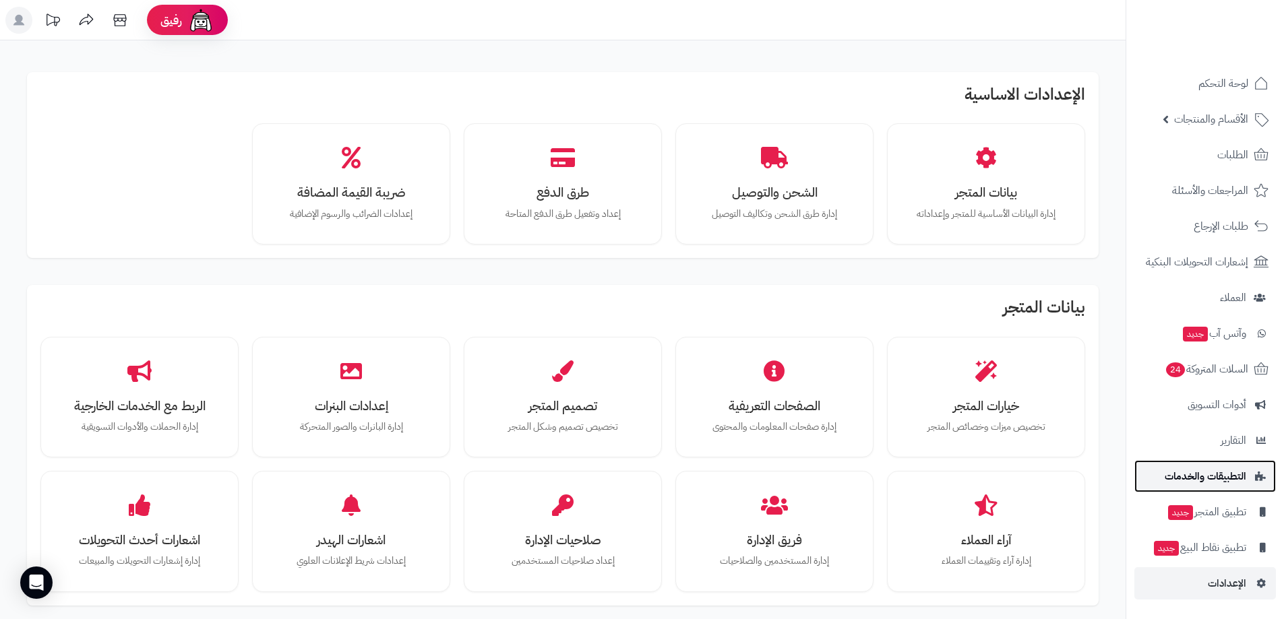
click at [1220, 483] on span "التطبيقات والخدمات" at bounding box center [1206, 476] width 82 height 19
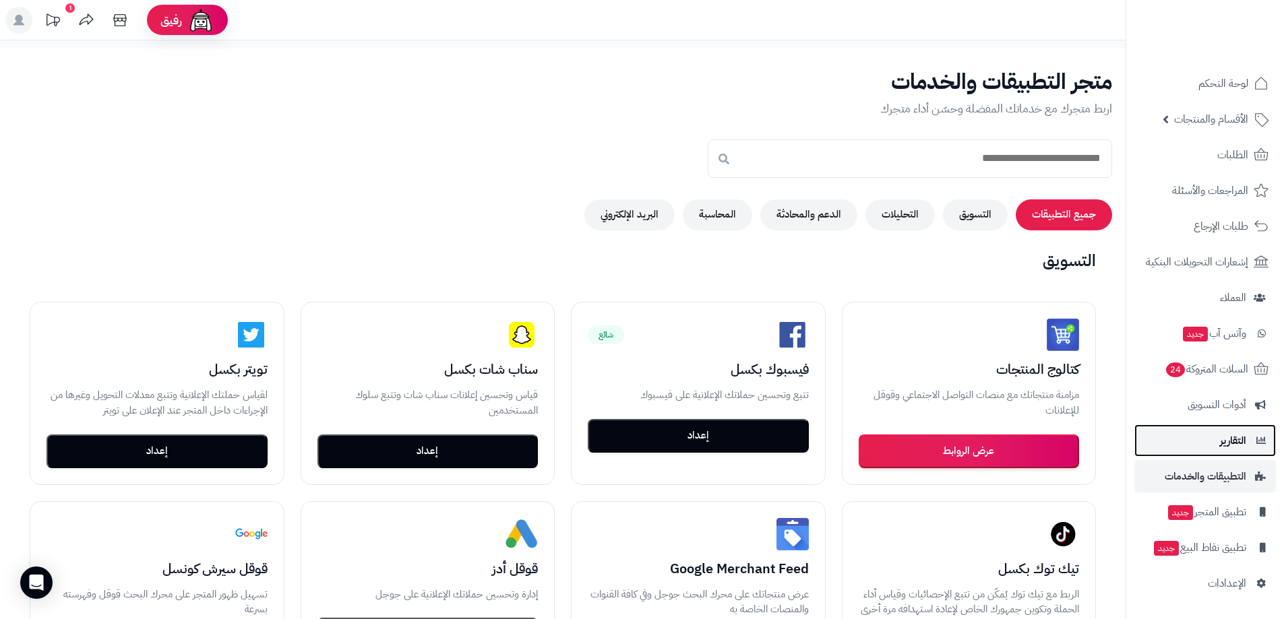
click at [1225, 436] on span "التقارير" at bounding box center [1233, 440] width 26 height 19
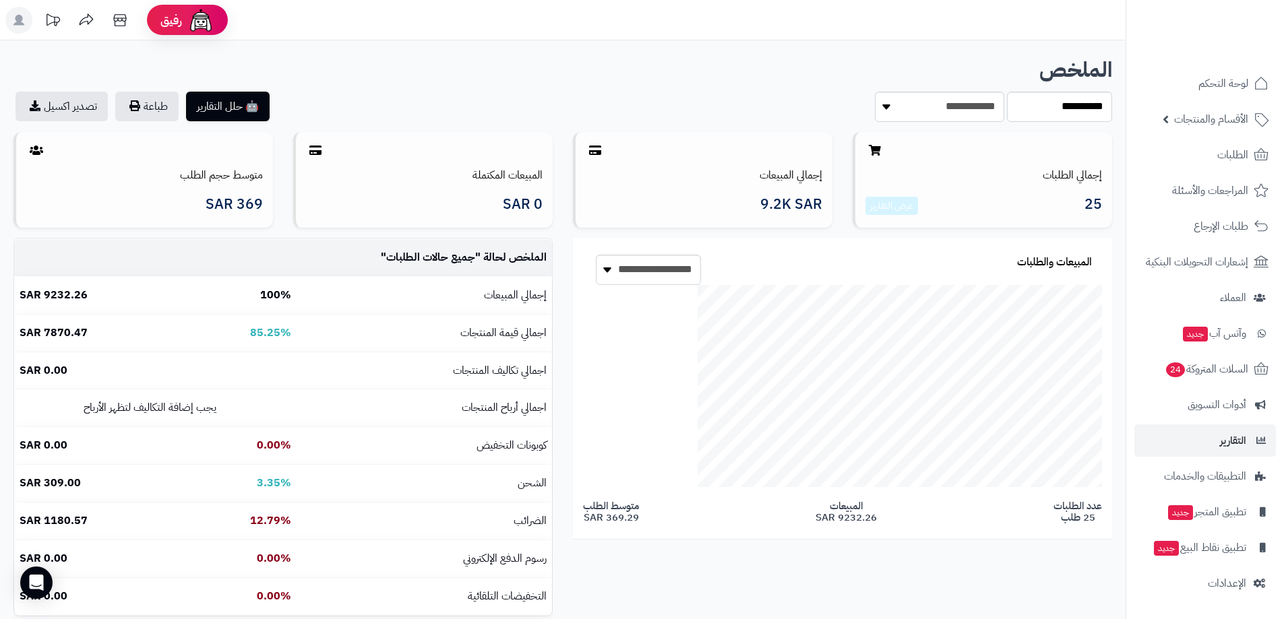
click at [1218, 161] on span "الطلبات" at bounding box center [1232, 155] width 31 height 19
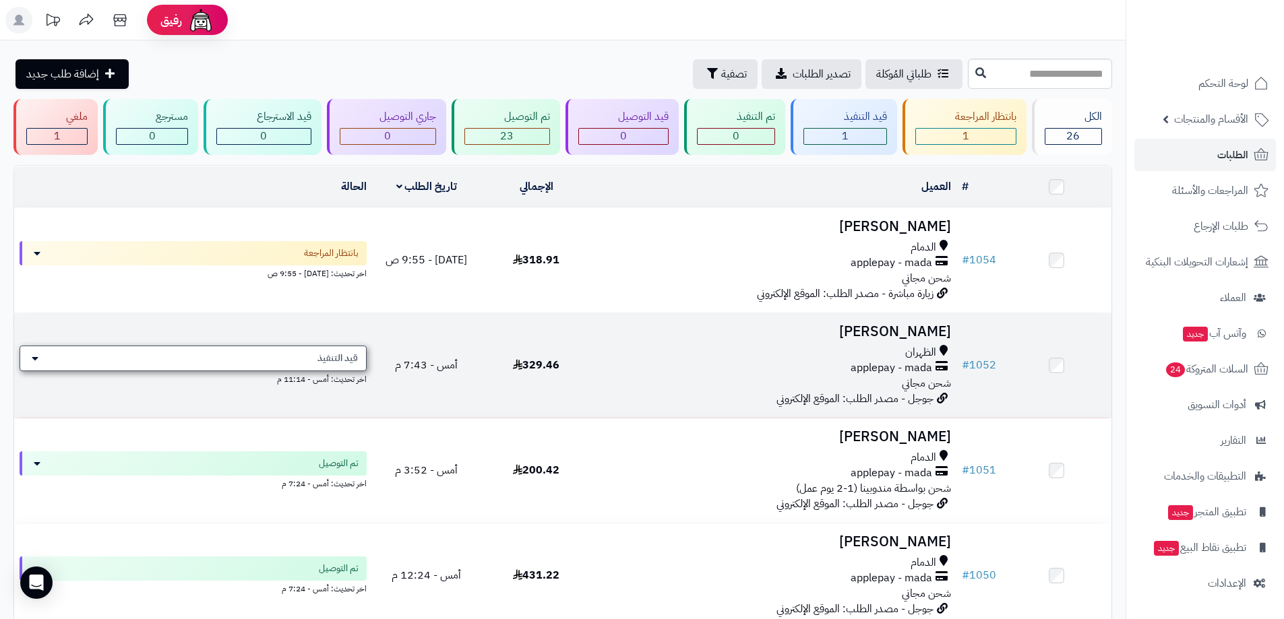
click at [268, 359] on div "قيد التنفيذ" at bounding box center [193, 359] width 347 height 26
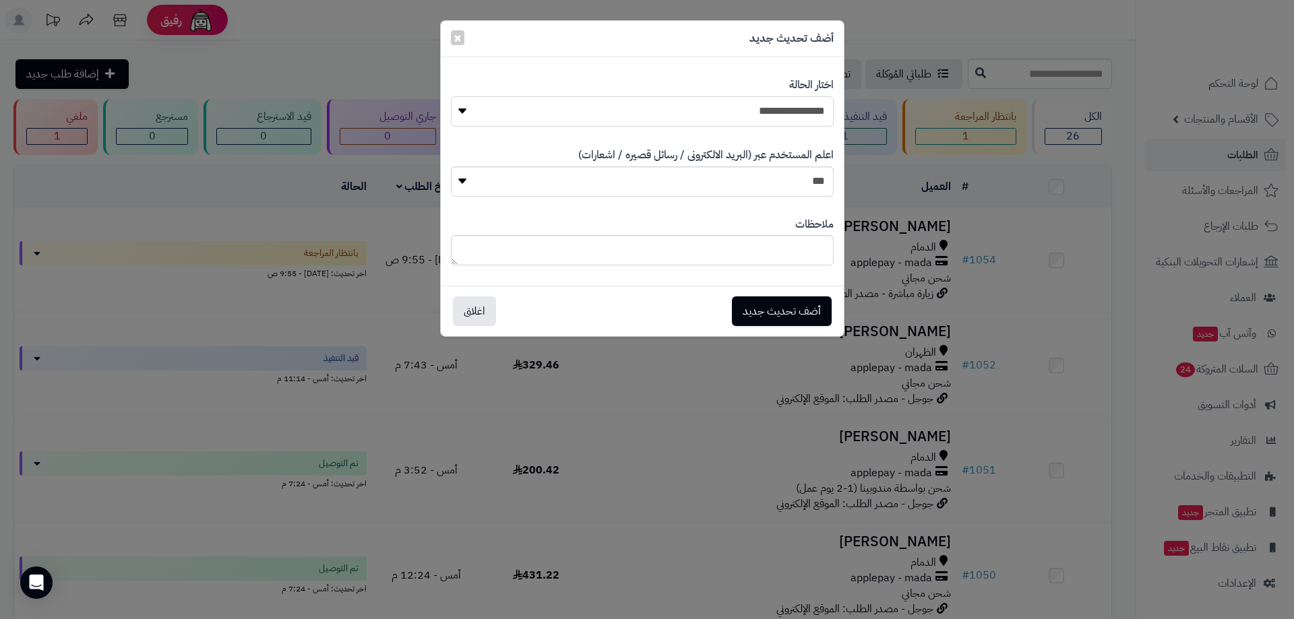
click at [749, 115] on select "**********" at bounding box center [642, 111] width 383 height 30
select select "**"
click at [451, 96] on select "**********" at bounding box center [642, 111] width 383 height 30
click at [794, 314] on button "أضف تحديث جديد" at bounding box center [782, 311] width 100 height 30
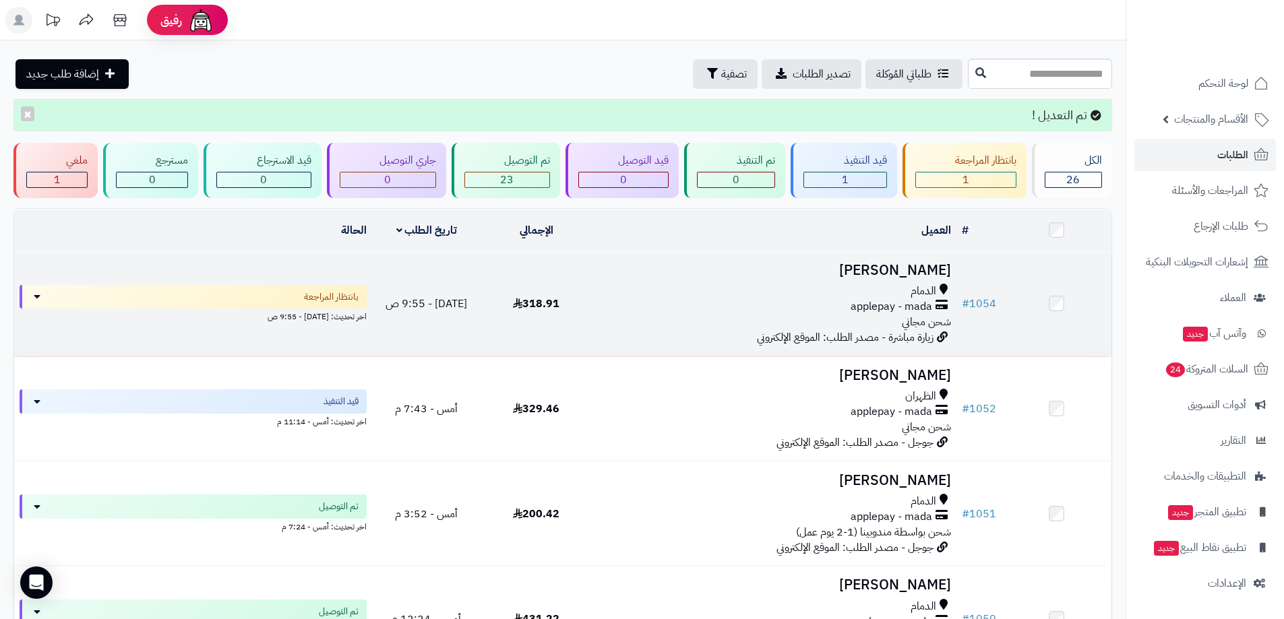
click at [816, 265] on h3 "[PERSON_NAME]" at bounding box center [773, 271] width 354 height 16
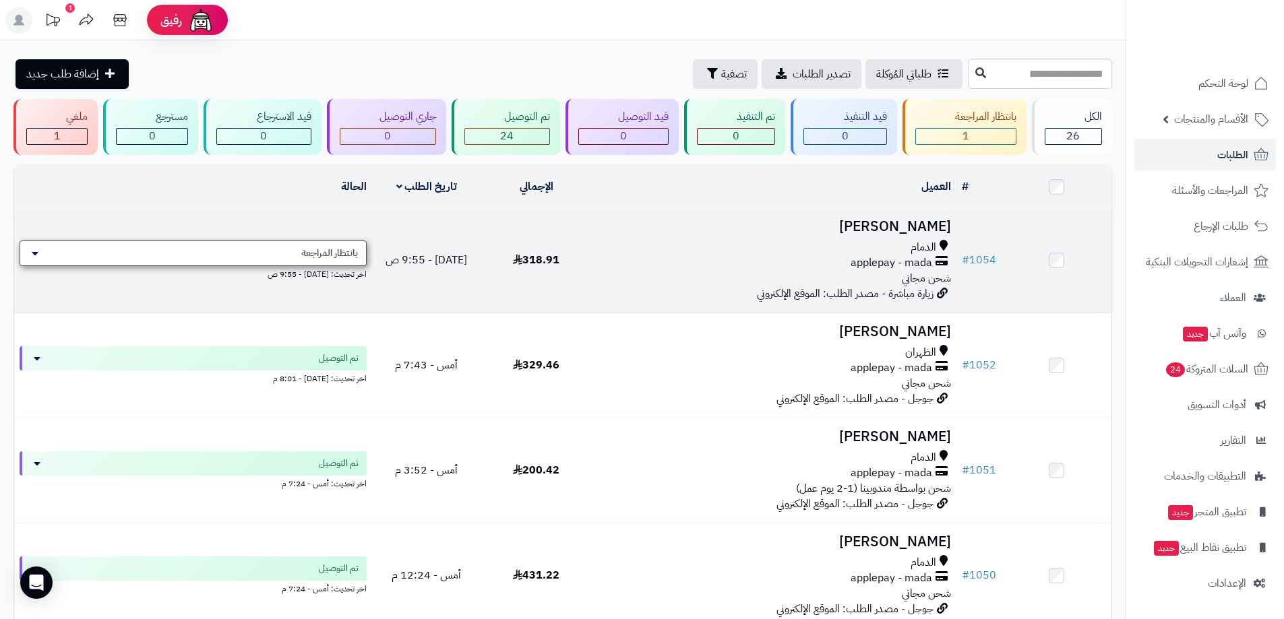
click at [310, 247] on span "بانتظار المراجعة" at bounding box center [329, 253] width 57 height 13
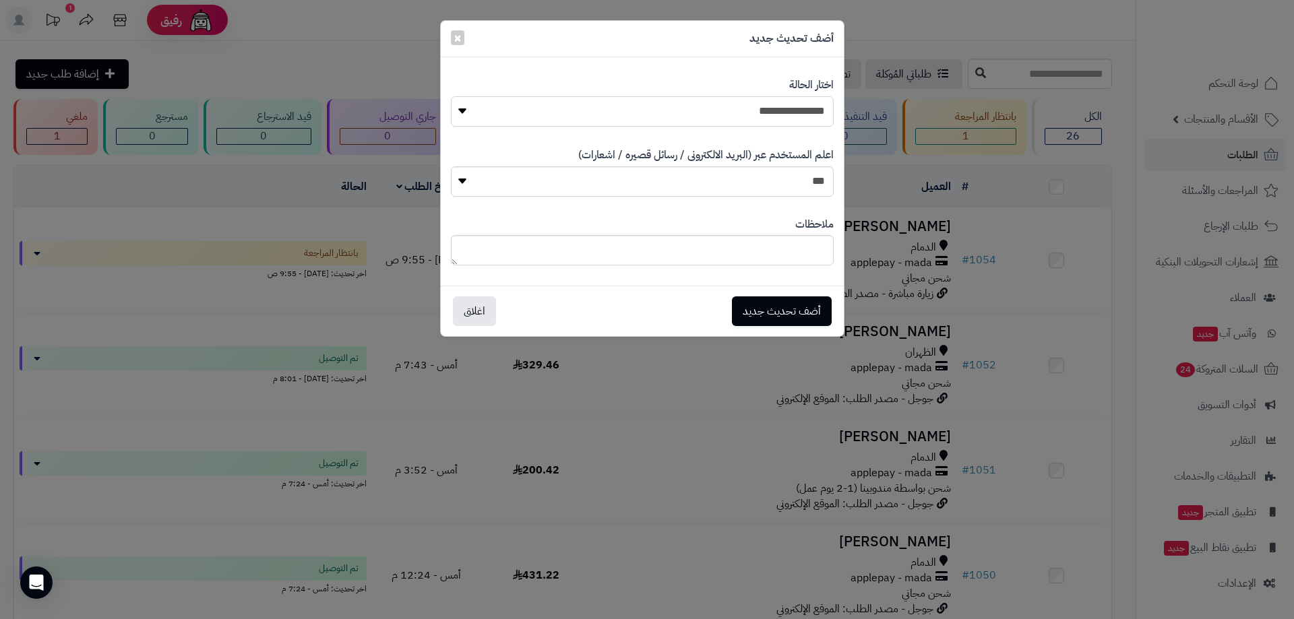
click at [768, 118] on select "**********" at bounding box center [642, 111] width 383 height 30
select select "*"
click at [451, 96] on select "**********" at bounding box center [642, 111] width 383 height 30
click at [778, 305] on button "أضف تحديث جديد" at bounding box center [782, 311] width 100 height 30
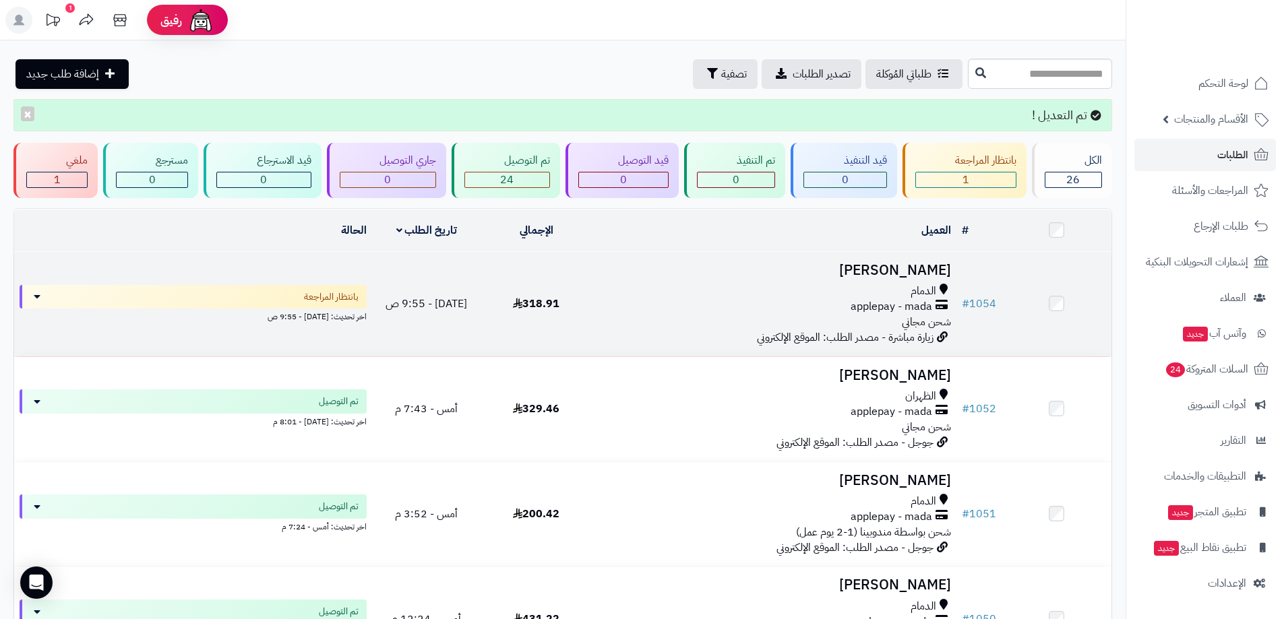
click at [745, 303] on div "applepay - mada" at bounding box center [773, 307] width 354 height 16
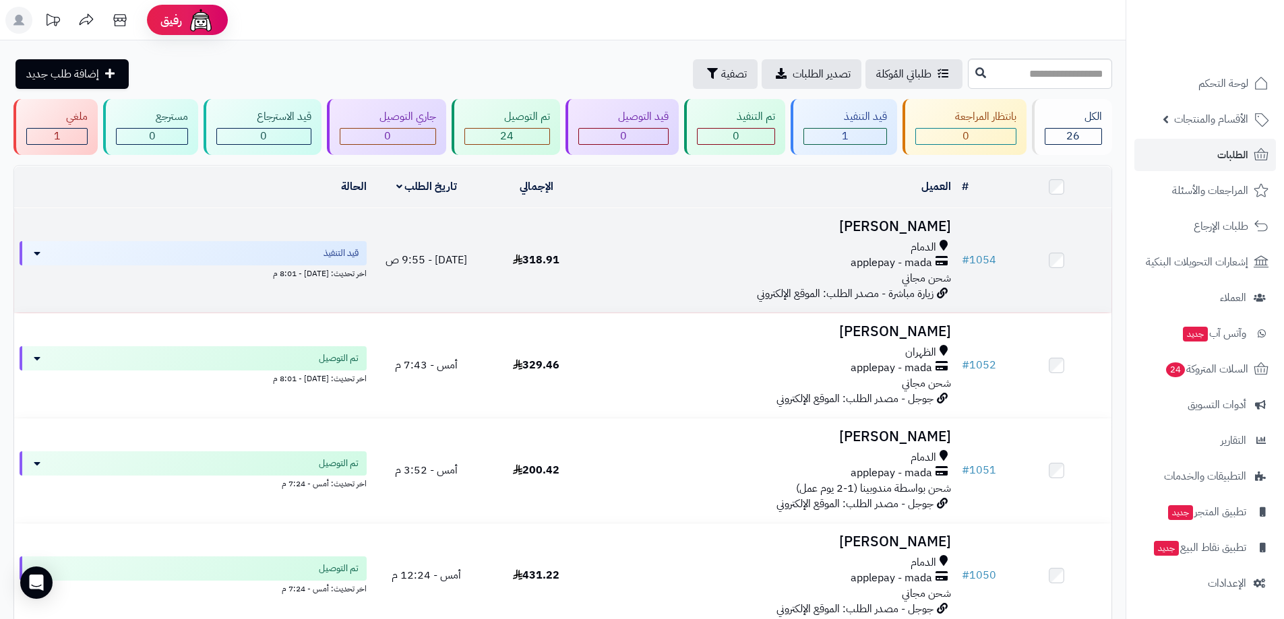
click at [749, 259] on div "applepay - mada" at bounding box center [773, 263] width 354 height 16
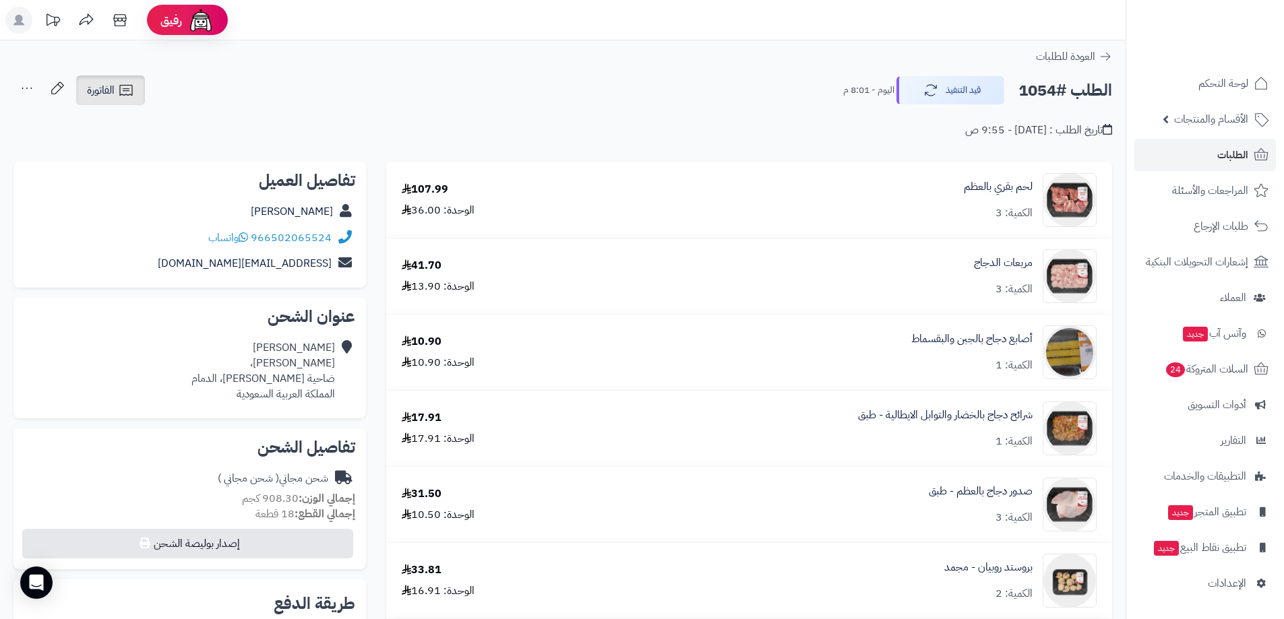
click at [117, 98] on link "الفاتورة" at bounding box center [110, 90] width 69 height 30
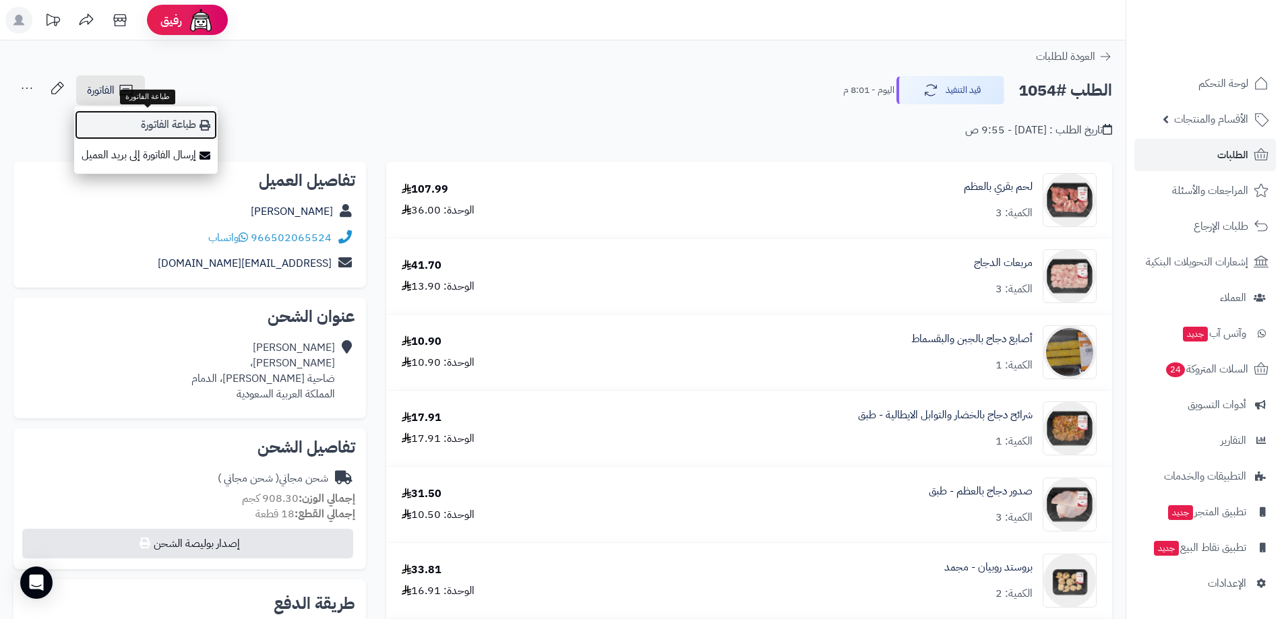
click at [181, 125] on link "طباعة الفاتورة" at bounding box center [146, 125] width 144 height 30
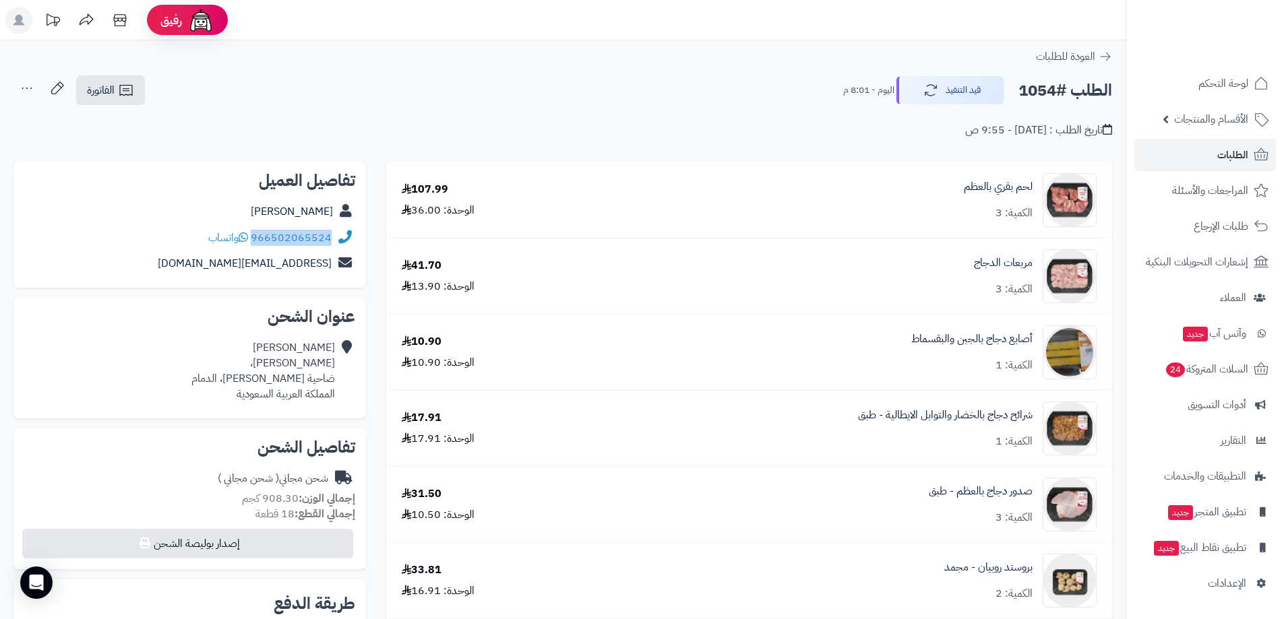
drag, startPoint x: 331, startPoint y: 247, endPoint x: 253, endPoint y: 241, distance: 77.7
click at [253, 241] on div "966502065524 واتساب" at bounding box center [189, 238] width 331 height 26
copy link "966502065524"
